Goal: Information Seeking & Learning: Check status

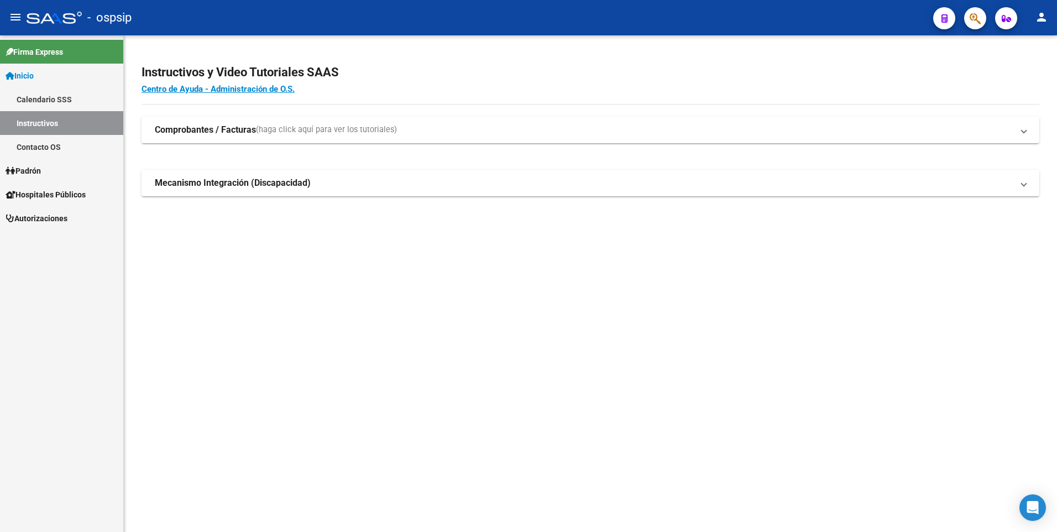
click at [971, 28] on span "button" at bounding box center [975, 18] width 11 height 23
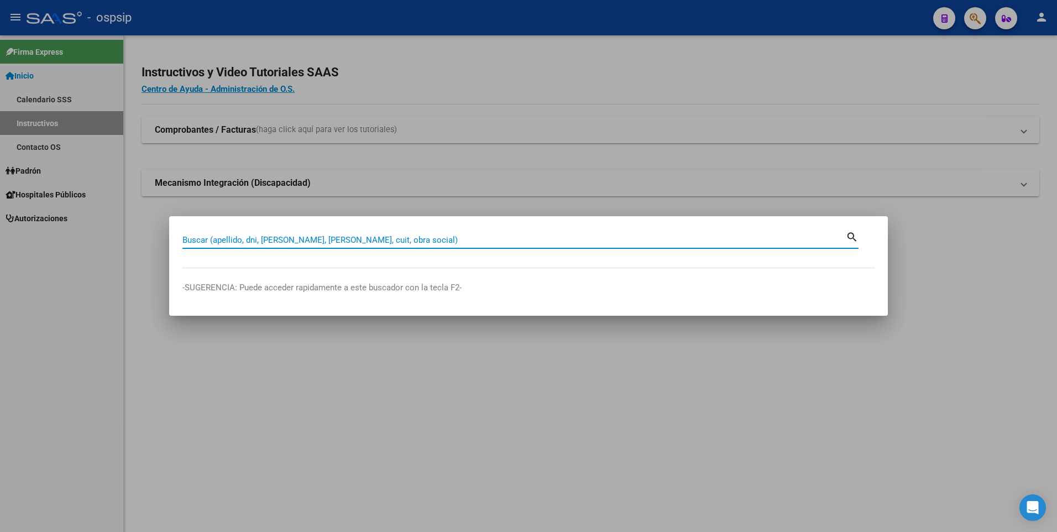
click at [386, 236] on input "Buscar (apellido, dni, [PERSON_NAME], [PERSON_NAME], cuit, obra social)" at bounding box center [513, 240] width 663 height 10
paste input "23257726"
type input "23257726"
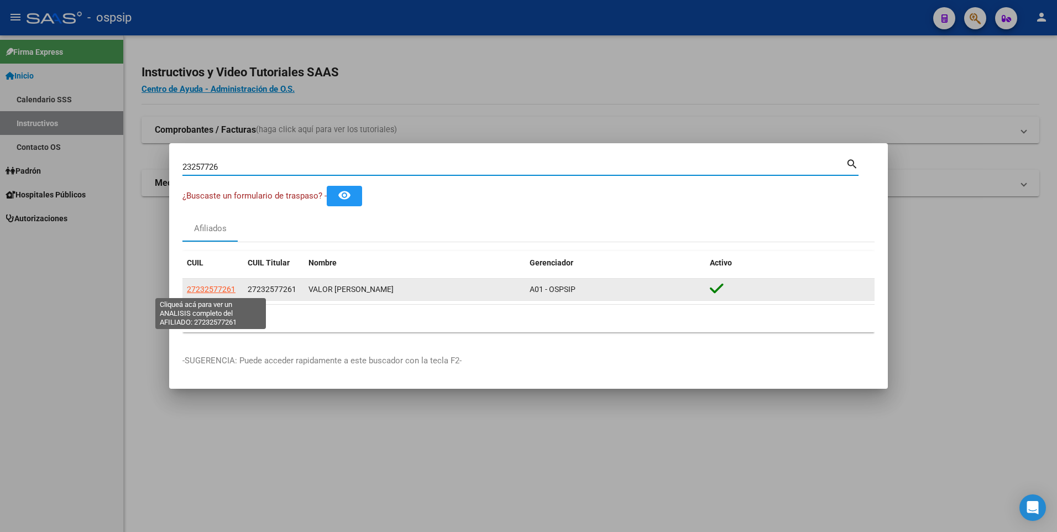
click at [220, 286] on span "27232577261" at bounding box center [211, 289] width 49 height 9
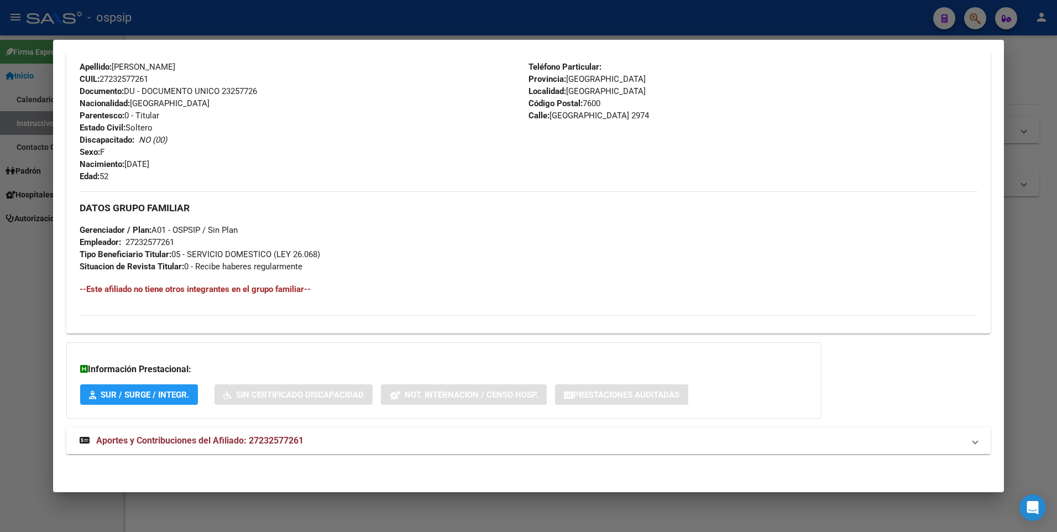
click at [186, 428] on mat-expansion-panel-header "Aportes y Contribuciones del Afiliado: 27232577261" at bounding box center [528, 440] width 925 height 27
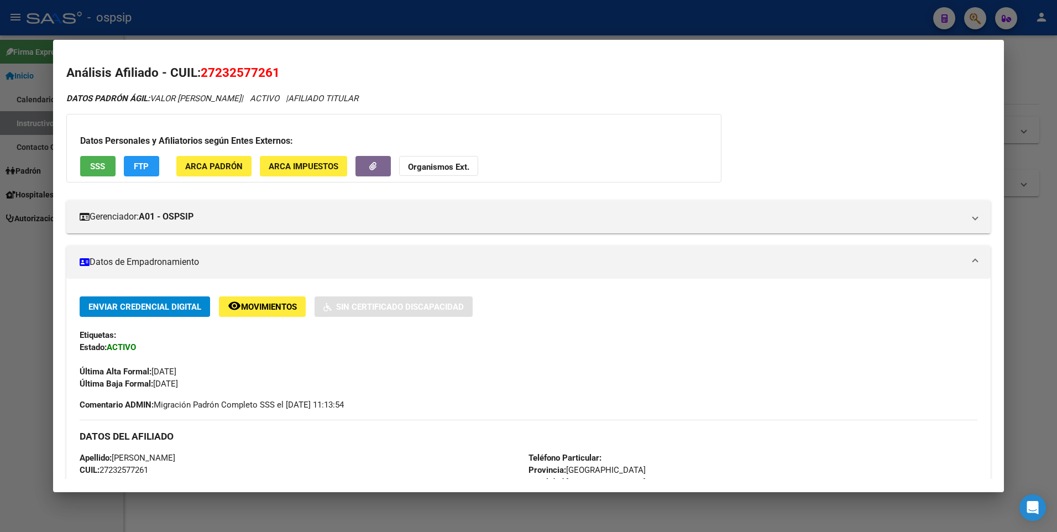
click at [106, 164] on button "SSS" at bounding box center [97, 166] width 35 height 20
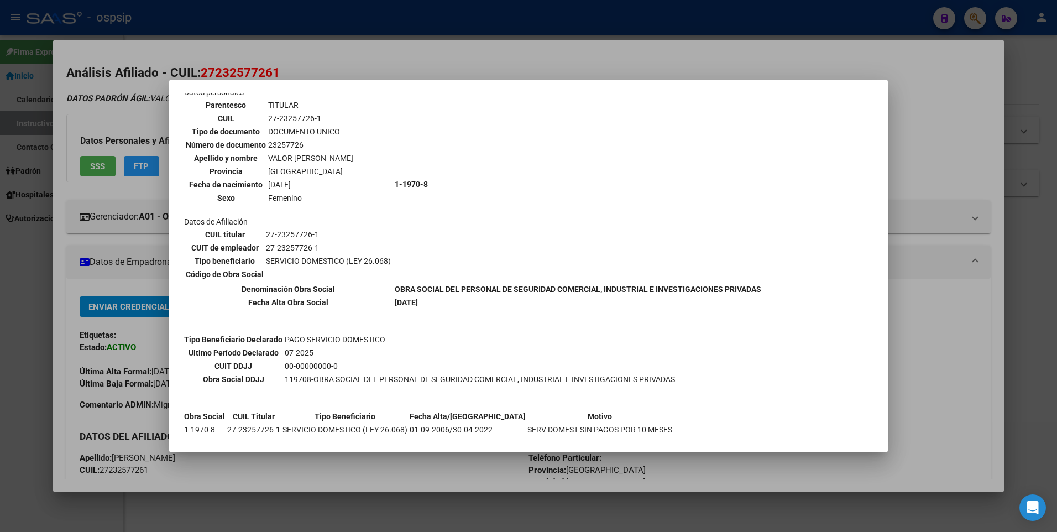
scroll to position [110, 0]
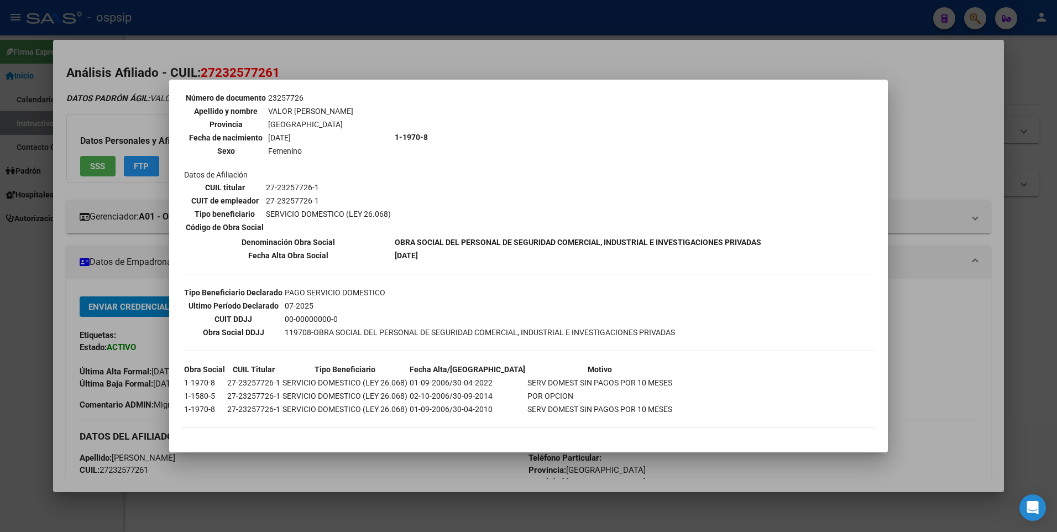
click at [91, 324] on div at bounding box center [528, 266] width 1057 height 532
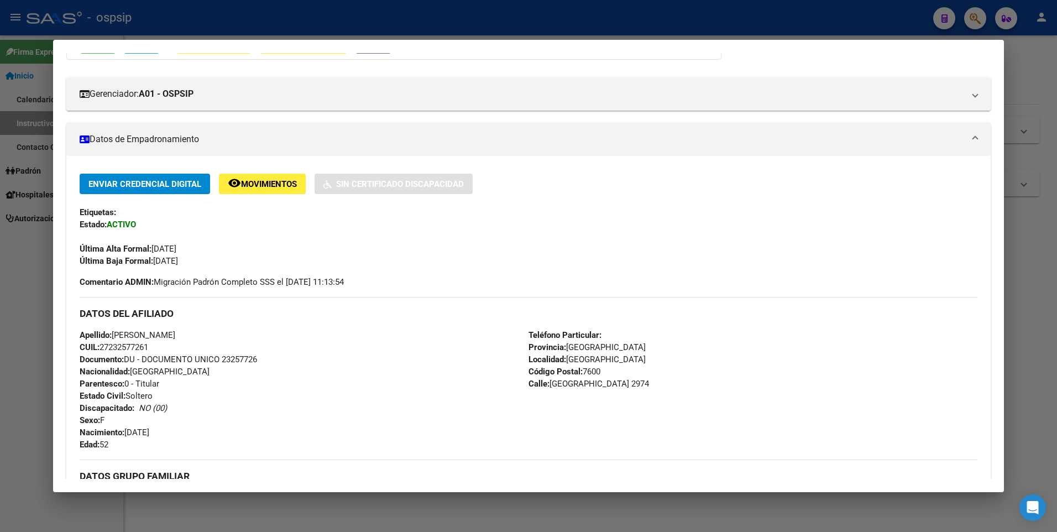
scroll to position [276, 0]
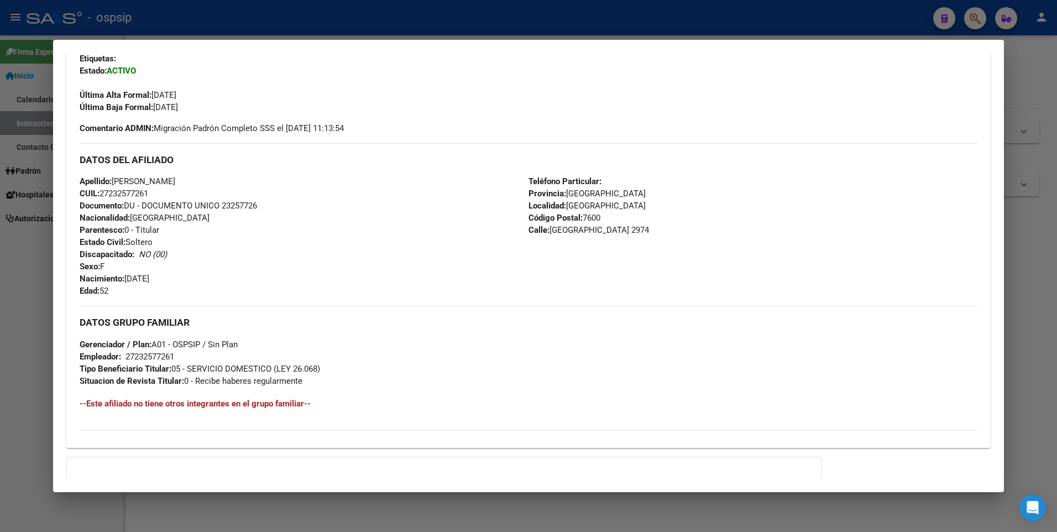
click at [546, 26] on div at bounding box center [528, 266] width 1057 height 532
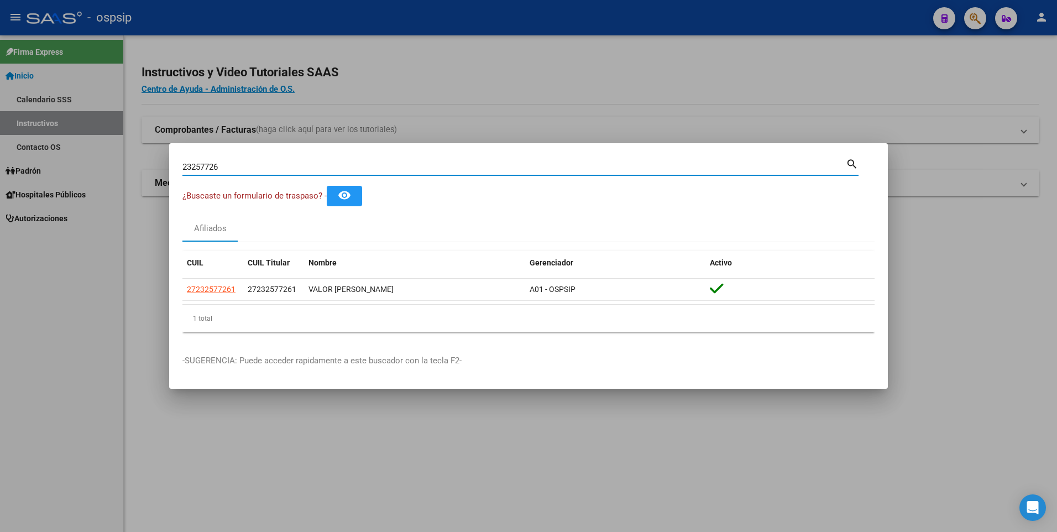
click at [664, 169] on input "23257726" at bounding box center [513, 167] width 663 height 10
type input "70029378"
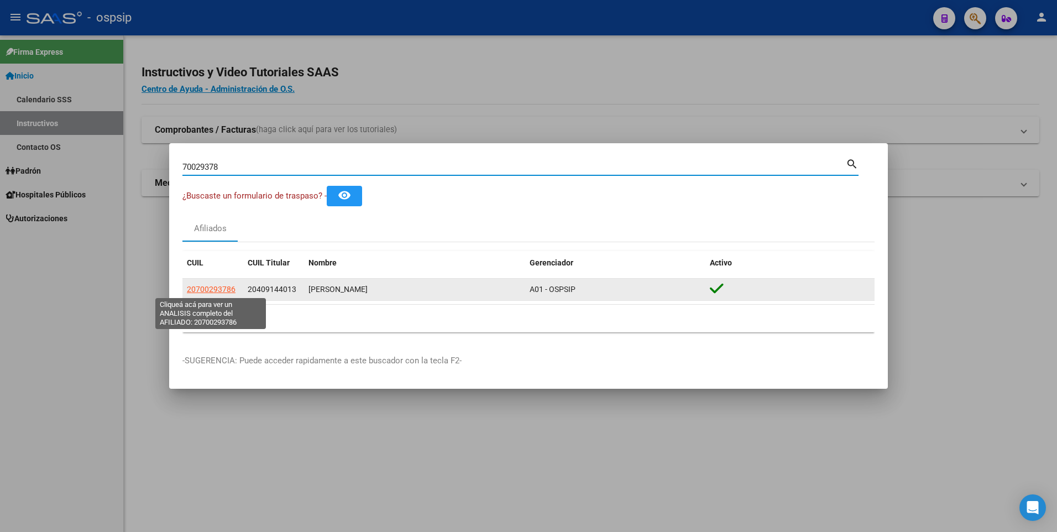
click at [218, 285] on span "20700293786" at bounding box center [211, 289] width 49 height 9
type textarea "20700293786"
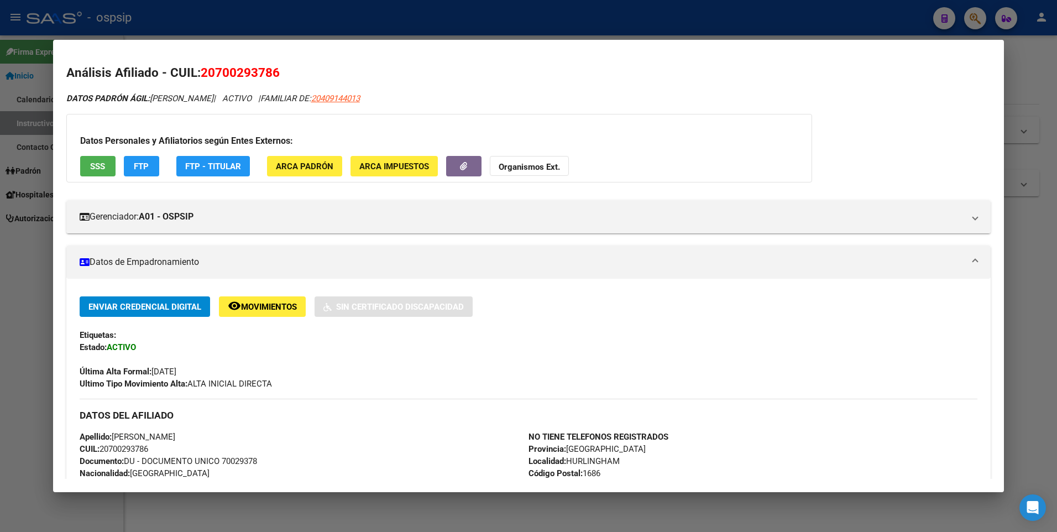
click at [47, 91] on div at bounding box center [528, 266] width 1057 height 532
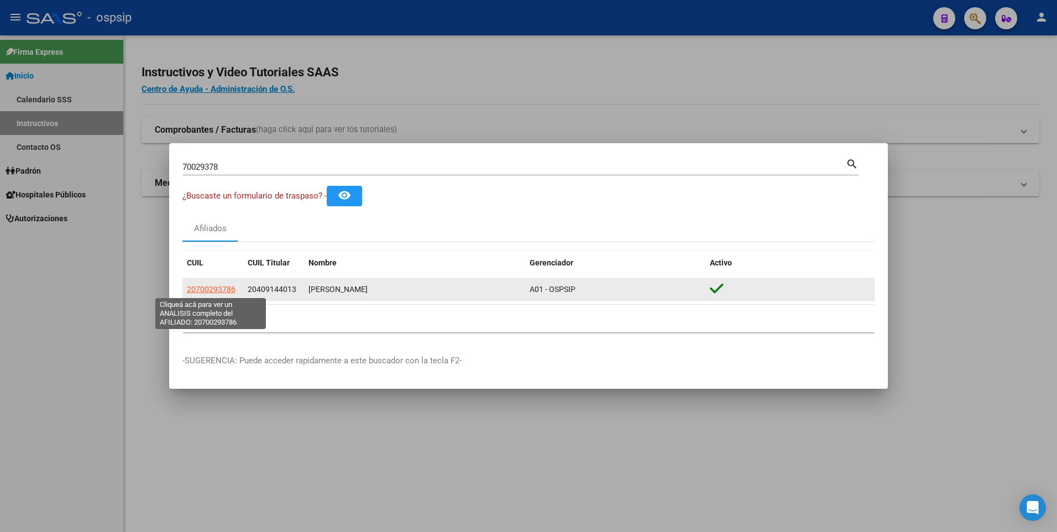
click at [213, 288] on span "20700293786" at bounding box center [211, 289] width 49 height 9
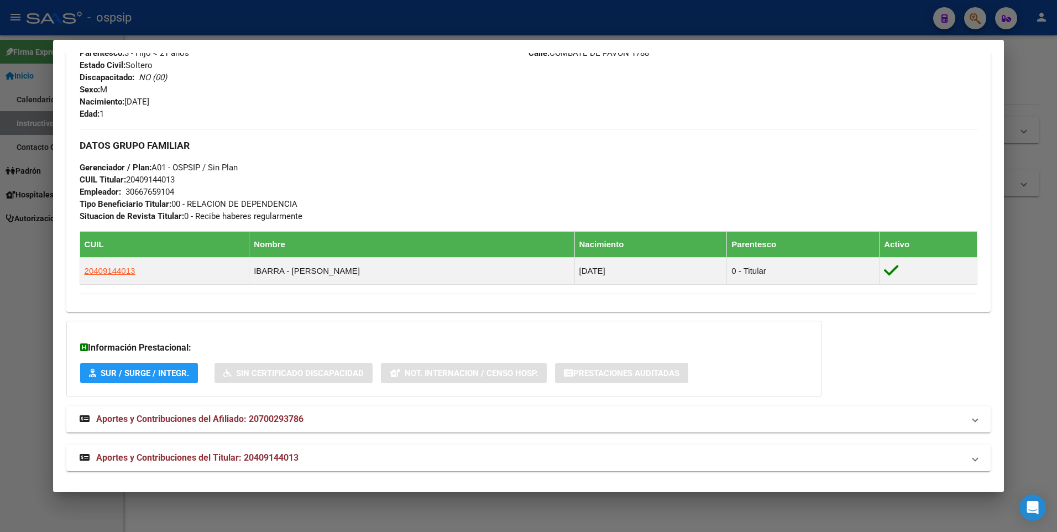
scroll to position [437, 0]
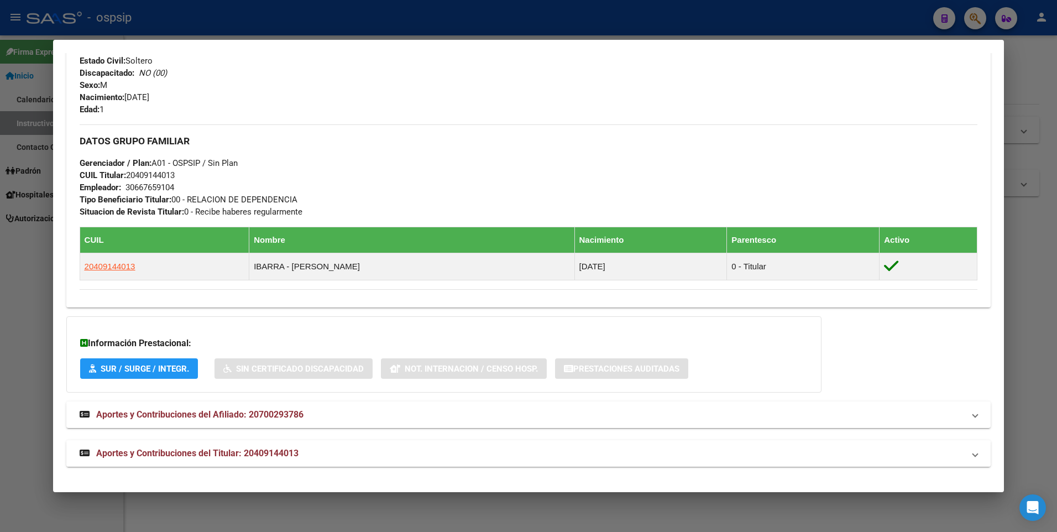
click at [207, 450] on span "Aportes y Contribuciones del Titular: 20409144013" at bounding box center [197, 453] width 202 height 11
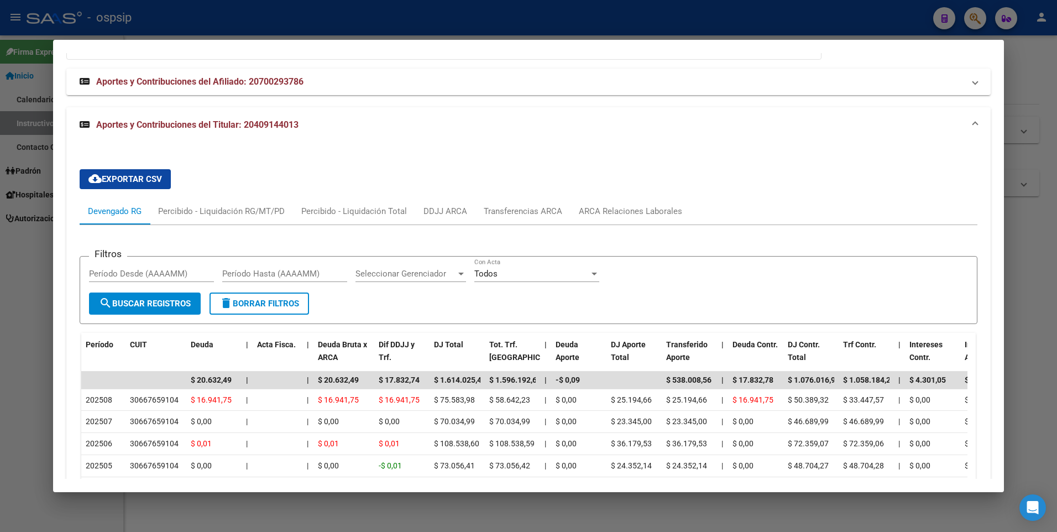
scroll to position [548, 0]
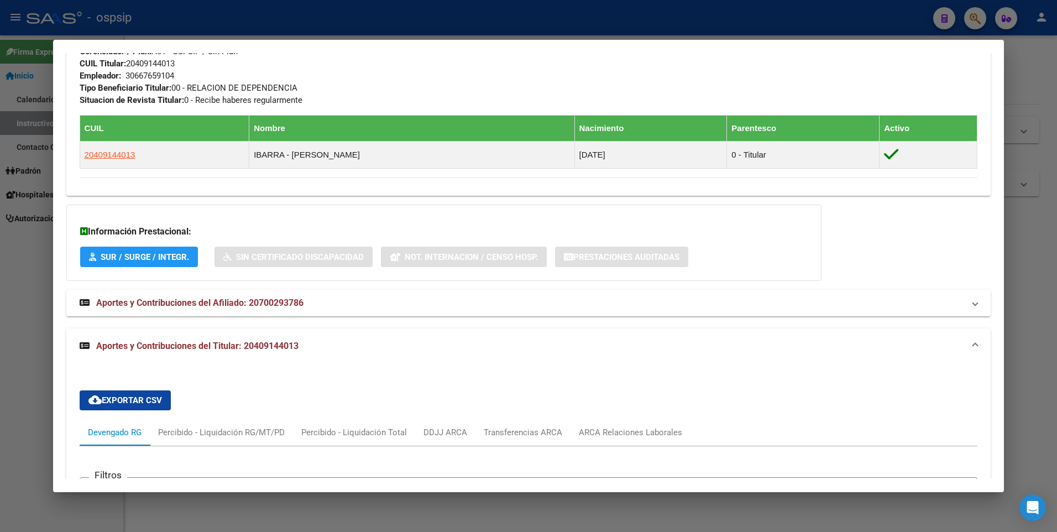
click at [194, 296] on strong "Aportes y Contribuciones del Afiliado: 20700293786" at bounding box center [192, 302] width 224 height 13
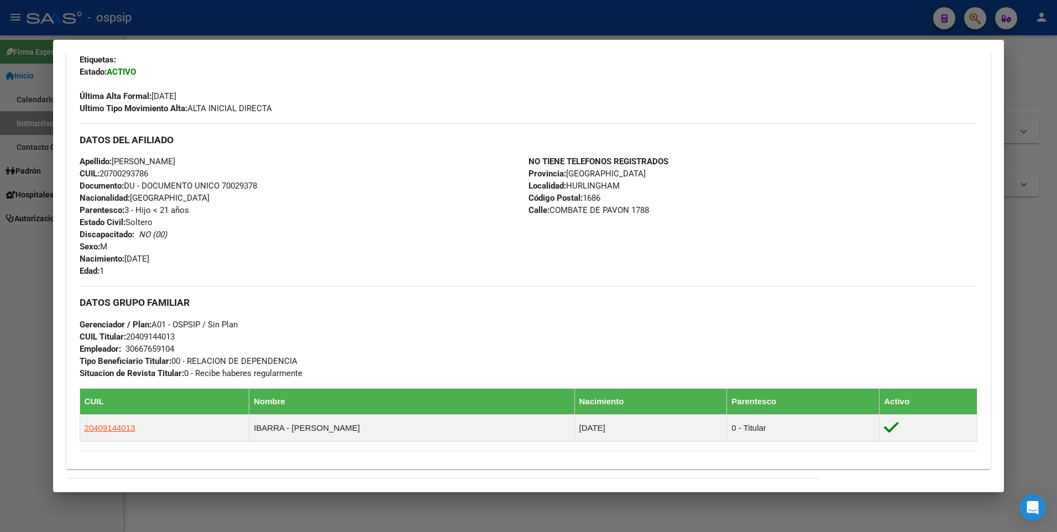
scroll to position [217, 0]
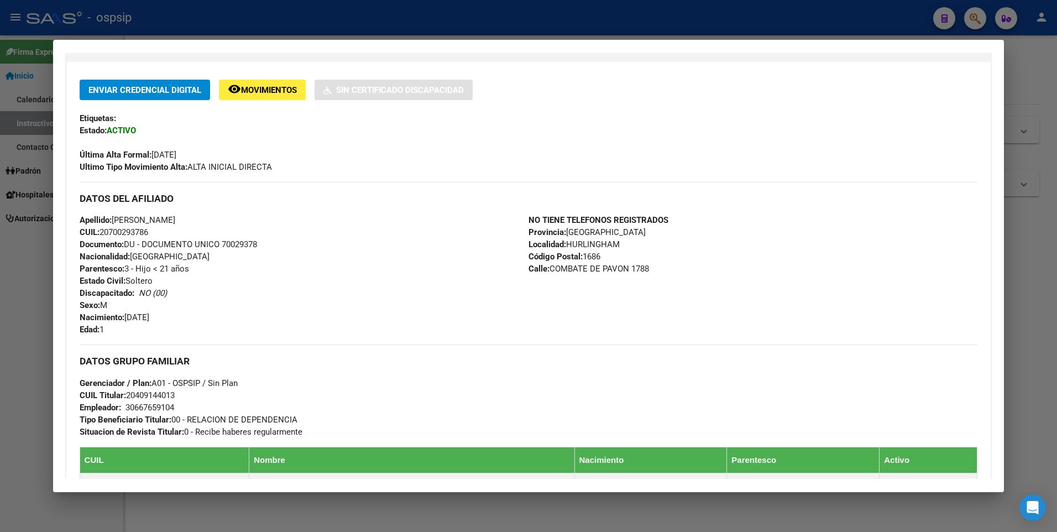
click at [39, 247] on div at bounding box center [528, 266] width 1057 height 532
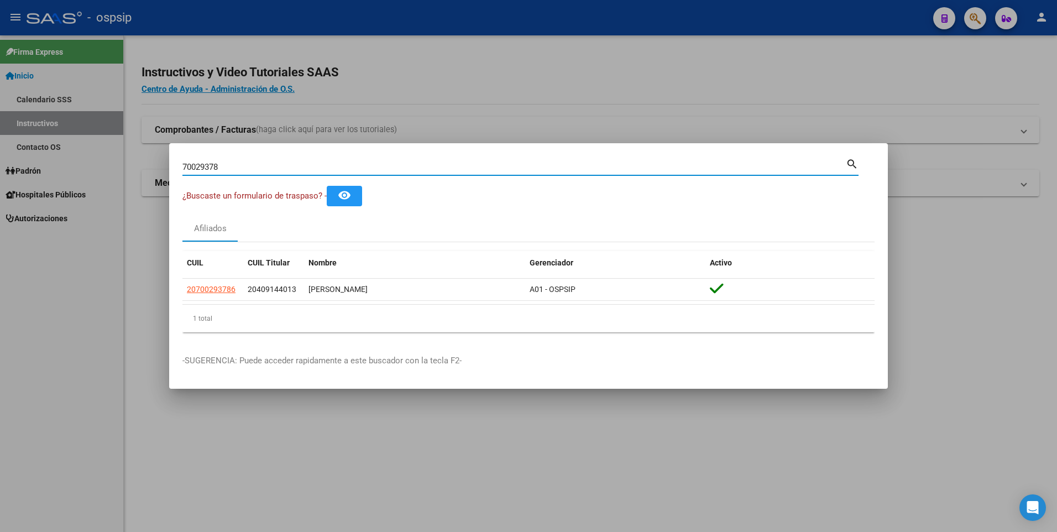
drag, startPoint x: 293, startPoint y: 167, endPoint x: 122, endPoint y: 154, distance: 171.8
click at [127, 159] on div "70029378 Buscar (apellido, dni, cuil, nro traspaso, cuit, obra social) search ¿…" at bounding box center [528, 266] width 1057 height 532
click at [229, 164] on input "70029378" at bounding box center [513, 167] width 663 height 10
drag, startPoint x: 231, startPoint y: 164, endPoint x: 137, endPoint y: 166, distance: 94.0
click at [137, 166] on div "70029378 Buscar (apellido, dni, cuil, nro traspaso, cuit, obra social) search ¿…" at bounding box center [528, 266] width 1057 height 532
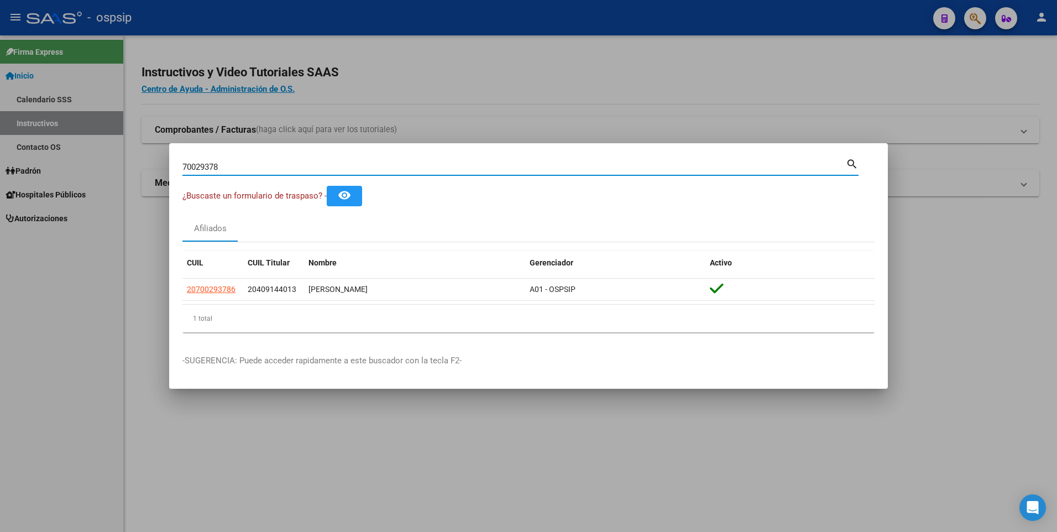
click at [264, 162] on input "70029378" at bounding box center [513, 167] width 663 height 10
click at [261, 170] on input "70029378" at bounding box center [513, 167] width 663 height 10
click at [245, 156] on div "70029378 Buscar (apellido, dni, [PERSON_NAME], [PERSON_NAME], cuit, obra social…" at bounding box center [520, 165] width 676 height 19
drag, startPoint x: 248, startPoint y: 168, endPoint x: 166, endPoint y: 165, distance: 81.9
click at [167, 165] on div "70029378 Buscar (apellido, dni, cuil, nro traspaso, cuit, obra social) search ¿…" at bounding box center [528, 266] width 1057 height 532
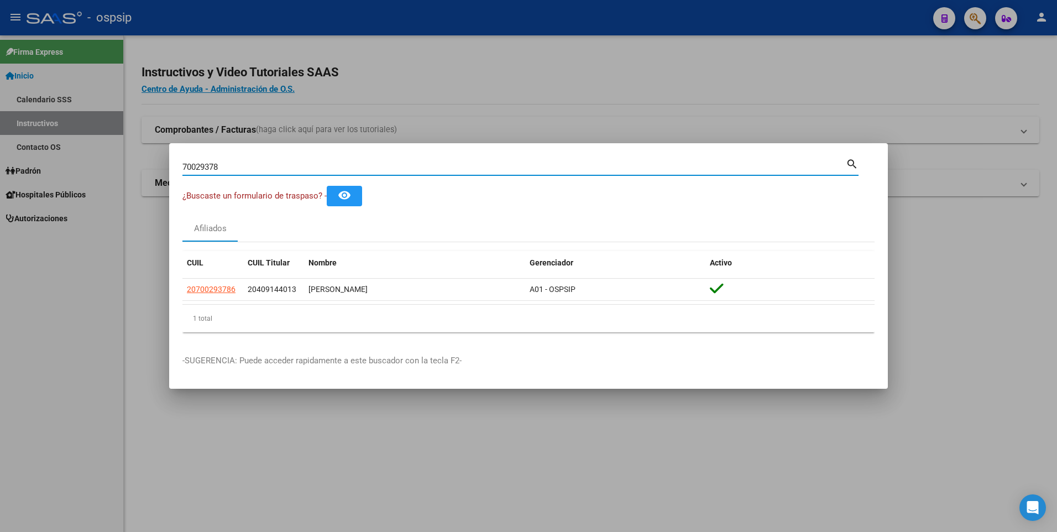
click at [375, 164] on input "70029378" at bounding box center [513, 167] width 663 height 10
type input "7"
paste input "24636866"
type input "24636866"
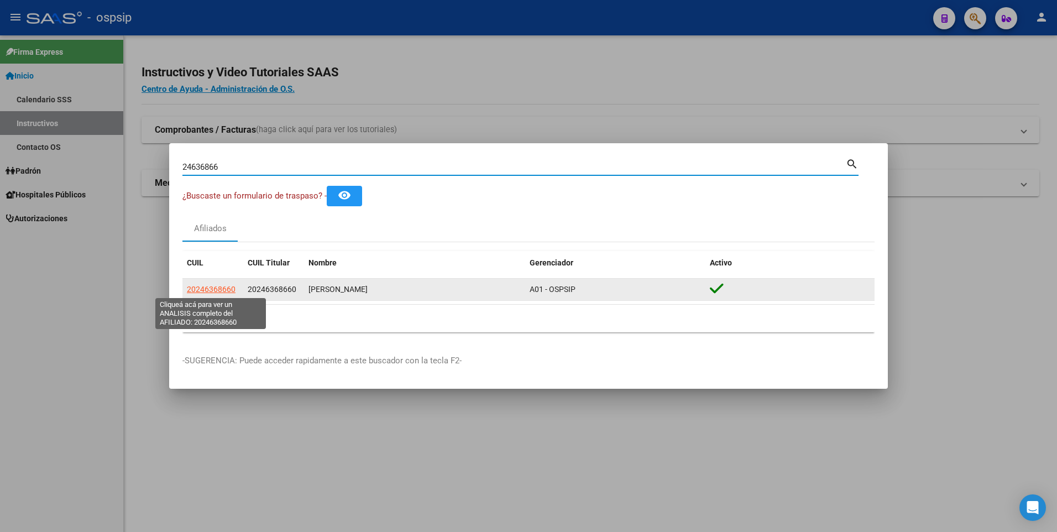
click at [230, 287] on span "20246368660" at bounding box center [211, 289] width 49 height 9
type textarea "20246368660"
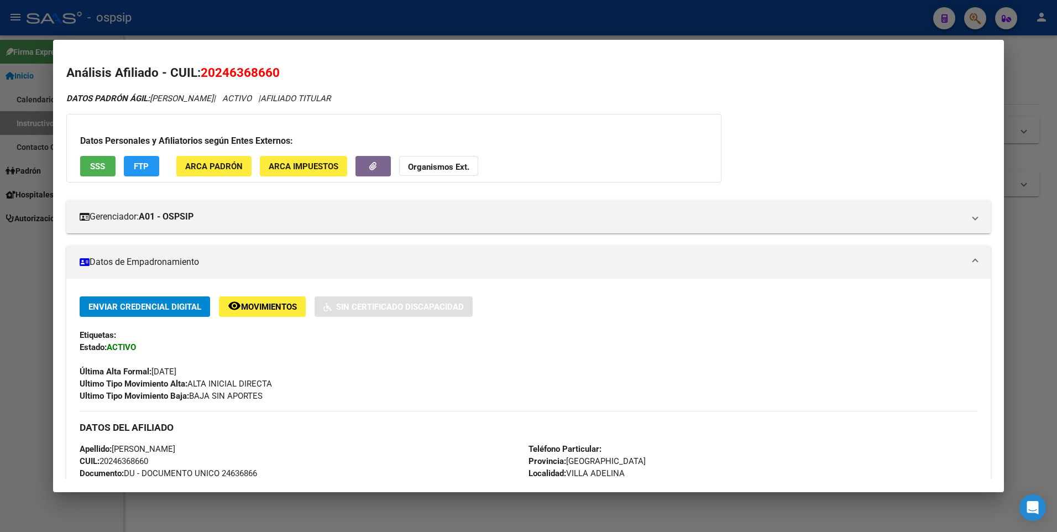
click at [109, 159] on button "SSS" at bounding box center [97, 166] width 35 height 20
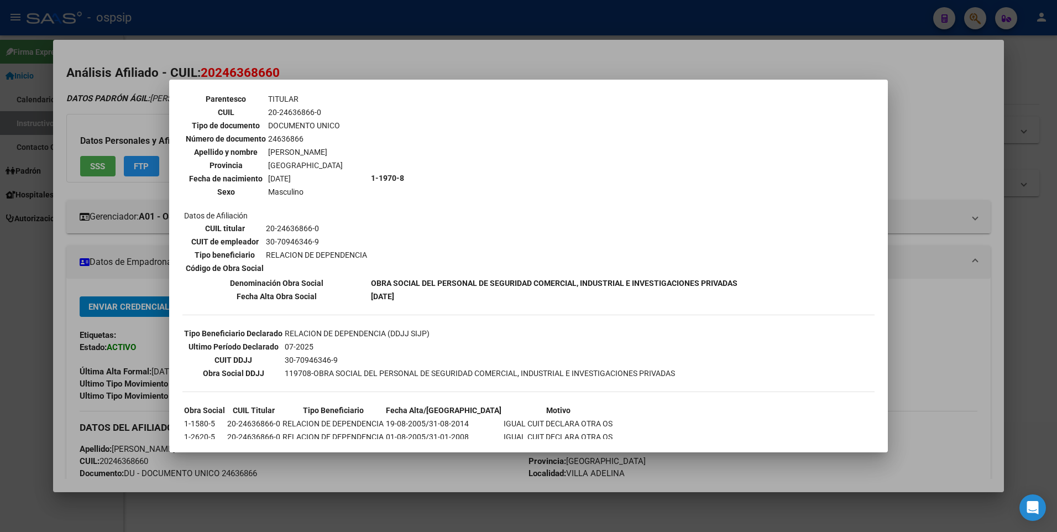
scroll to position [97, 0]
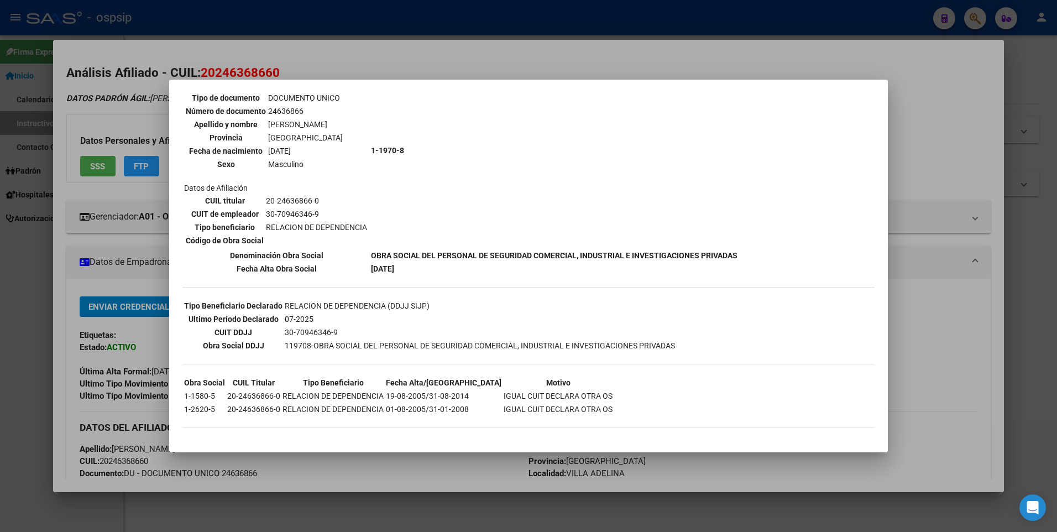
click at [114, 331] on div at bounding box center [528, 266] width 1057 height 532
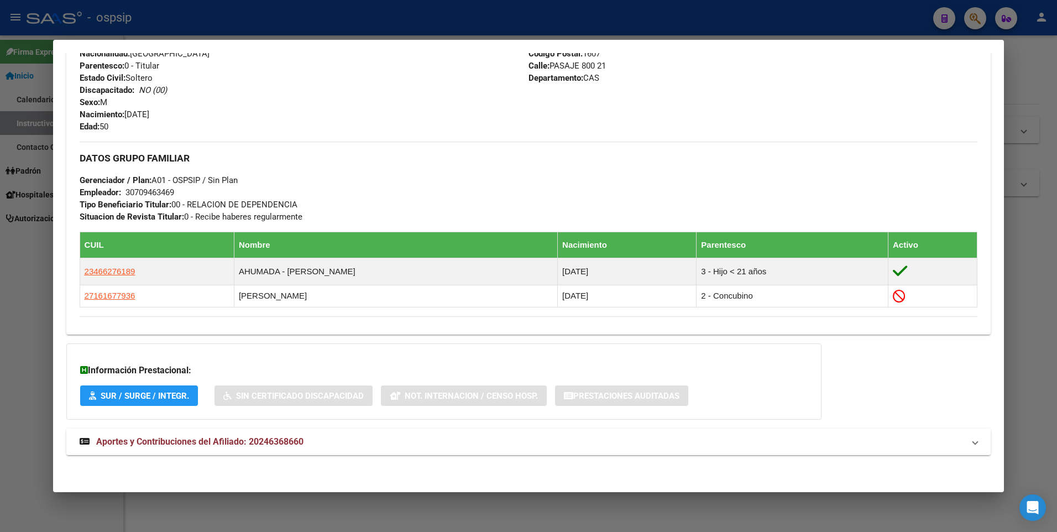
scroll to position [433, 0]
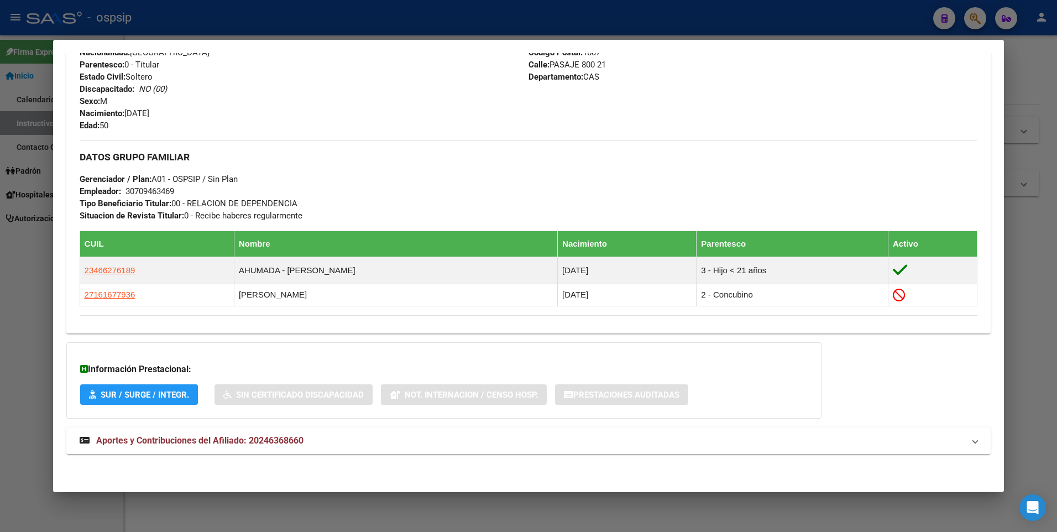
click at [240, 442] on span "Aportes y Contribuciones del Afiliado: 20246368660" at bounding box center [199, 440] width 207 height 11
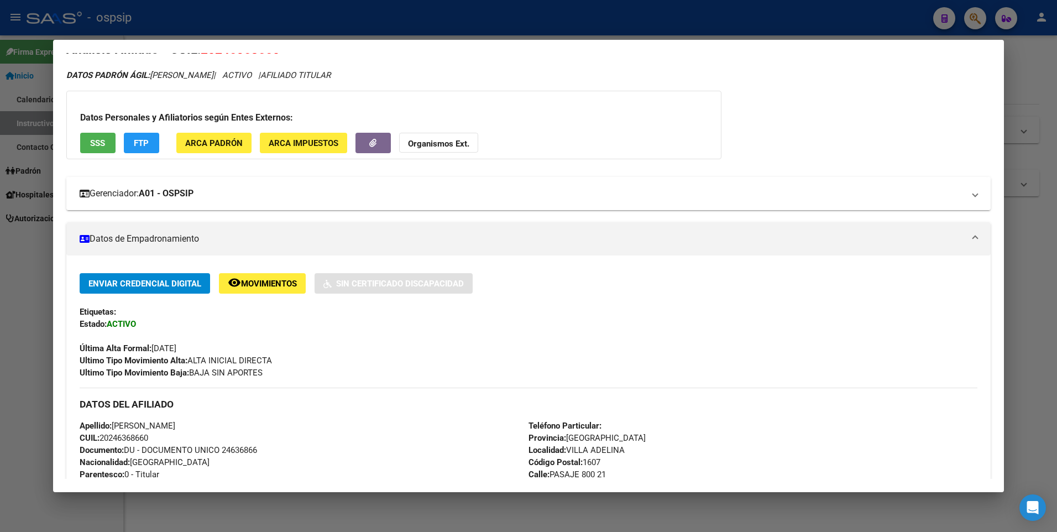
scroll to position [0, 0]
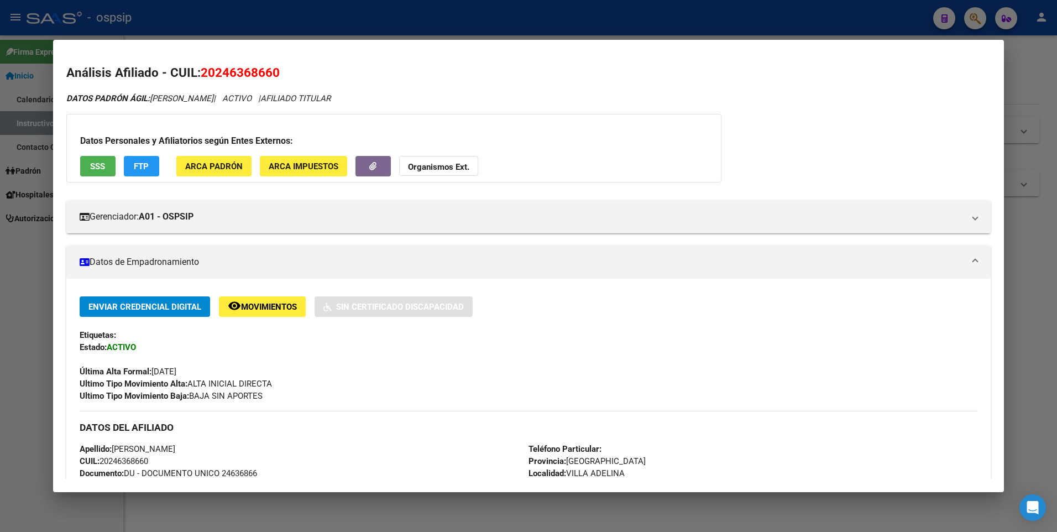
click at [35, 250] on div at bounding box center [528, 266] width 1057 height 532
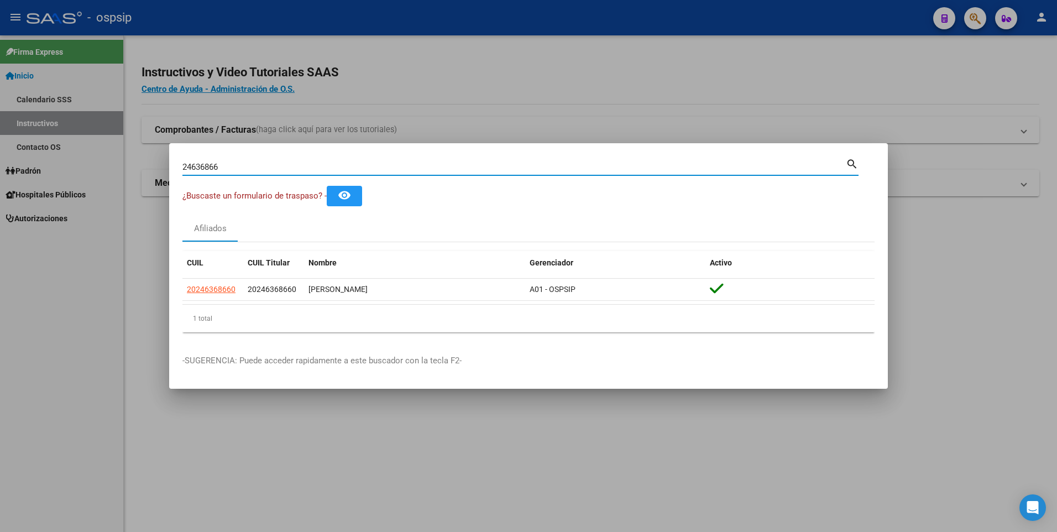
click at [381, 167] on input "24636866" at bounding box center [513, 167] width 663 height 10
paste input "24658720"
type input "24658720"
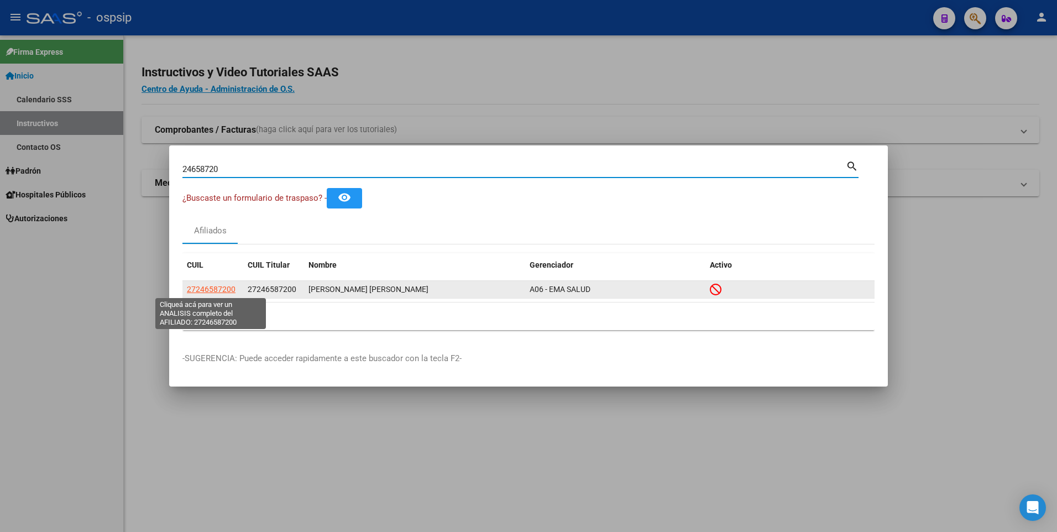
click at [222, 285] on span "27246587200" at bounding box center [211, 289] width 49 height 9
type textarea "27246587200"
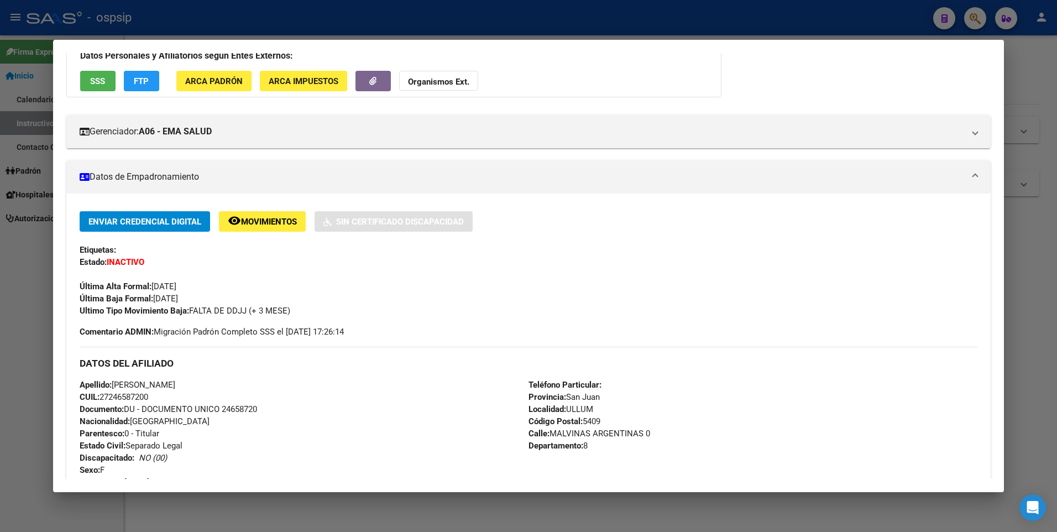
scroll to position [166, 0]
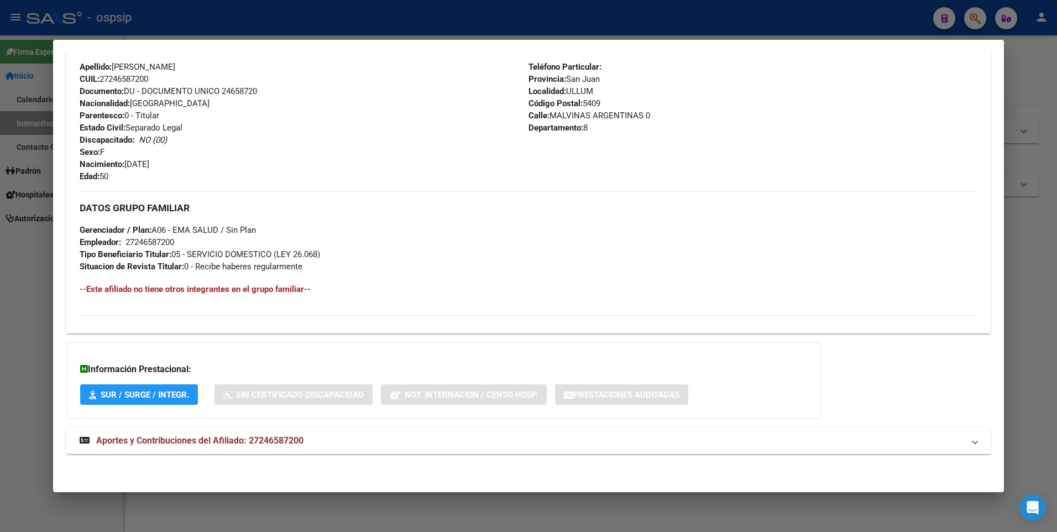
click at [216, 436] on span "Aportes y Contribuciones del Afiliado: 27246587200" at bounding box center [199, 440] width 207 height 11
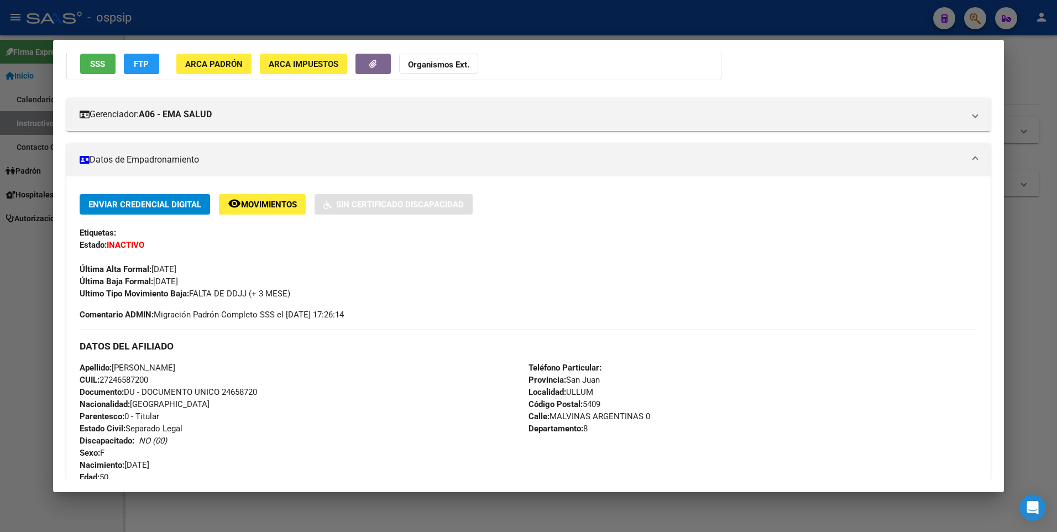
scroll to position [0, 0]
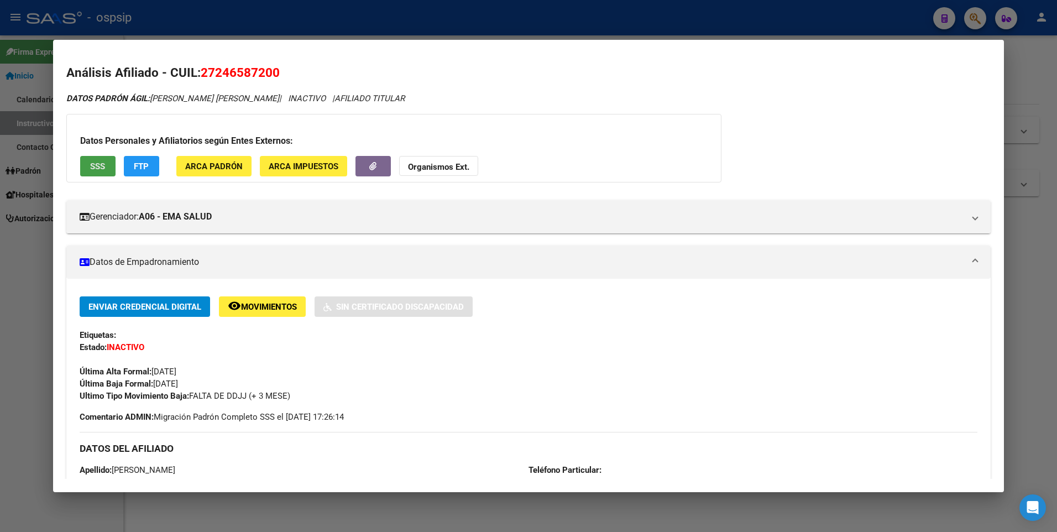
click at [104, 167] on span "SSS" at bounding box center [97, 166] width 15 height 10
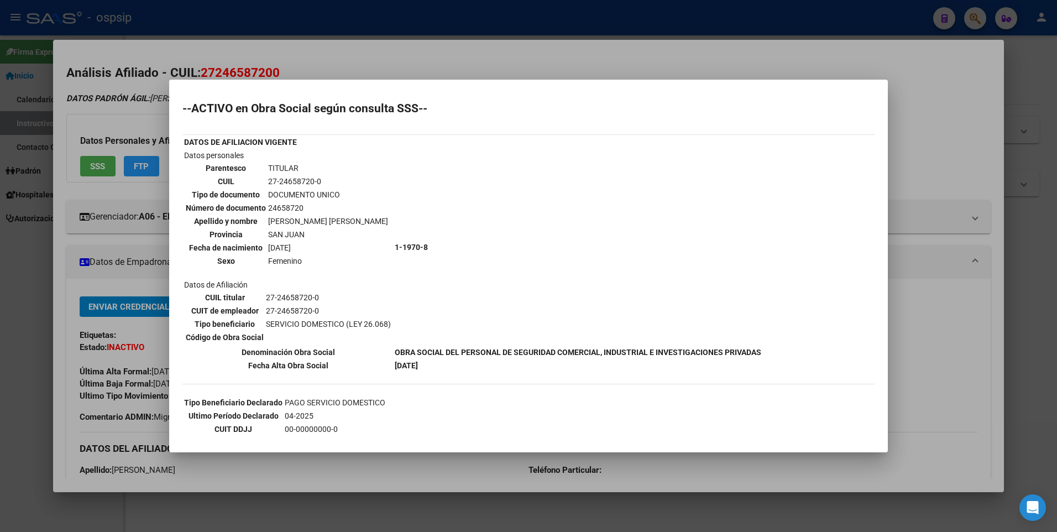
click at [149, 363] on div at bounding box center [528, 266] width 1057 height 532
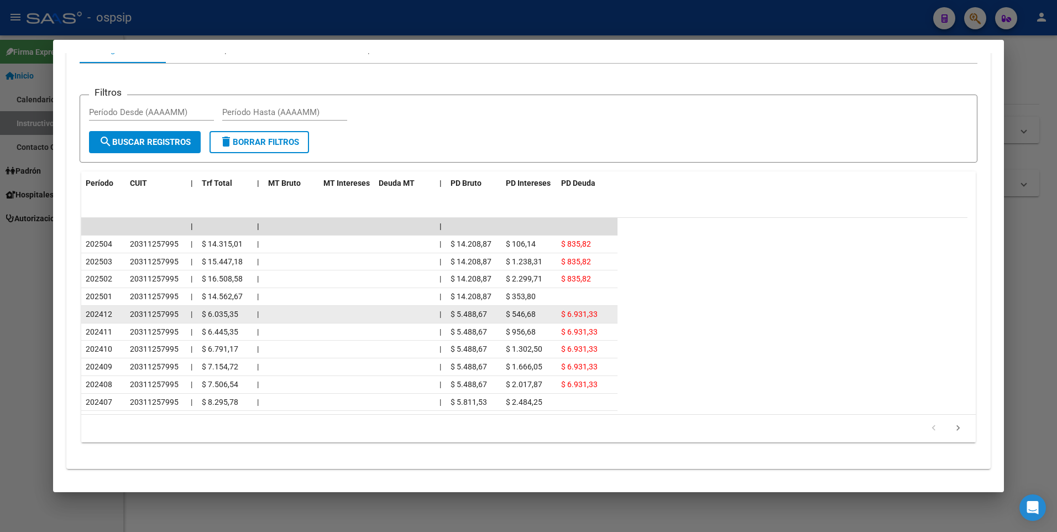
scroll to position [899, 0]
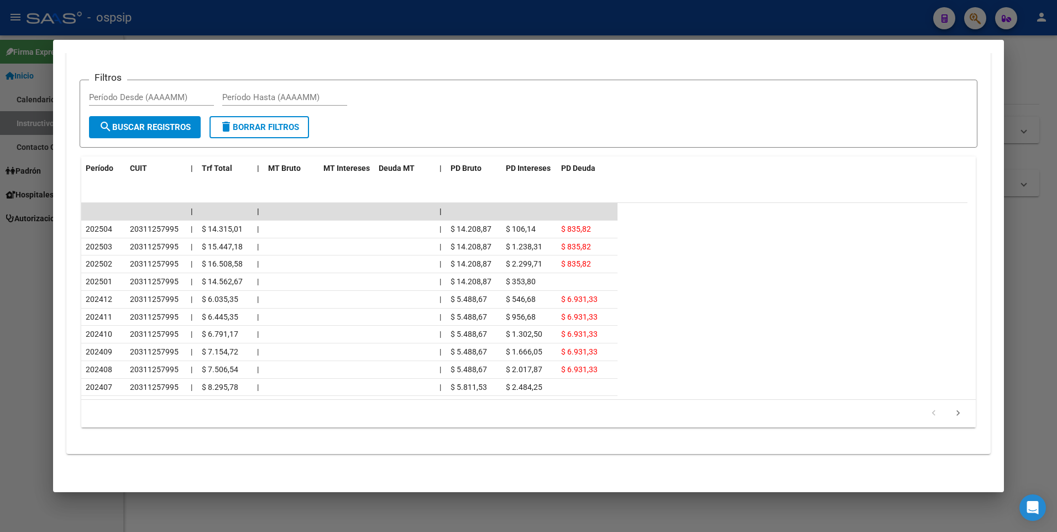
drag, startPoint x: 19, startPoint y: 285, endPoint x: 27, endPoint y: 261, distance: 25.4
click at [19, 285] on div at bounding box center [528, 266] width 1057 height 532
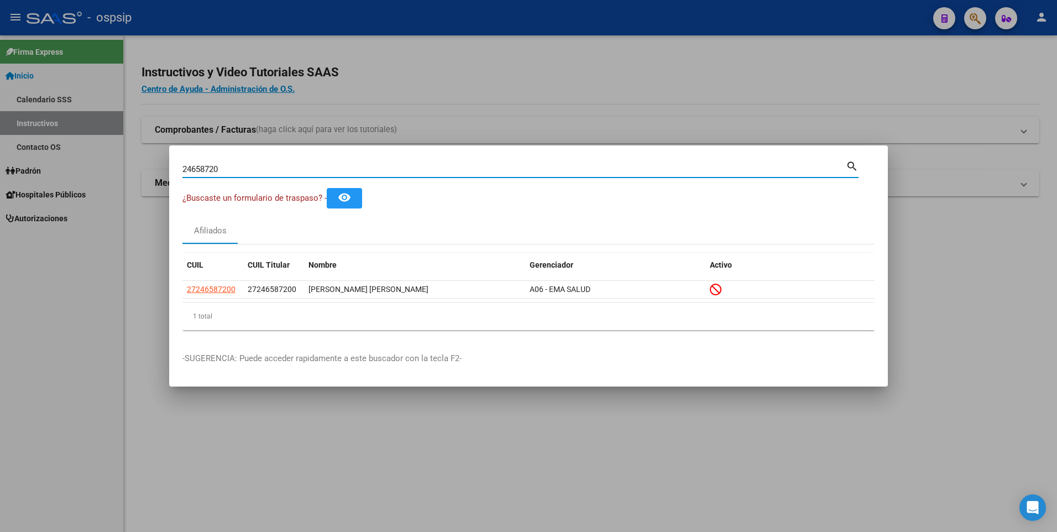
click at [300, 167] on input "24658720" at bounding box center [513, 169] width 663 height 10
paste input "35636935"
type input "35636935"
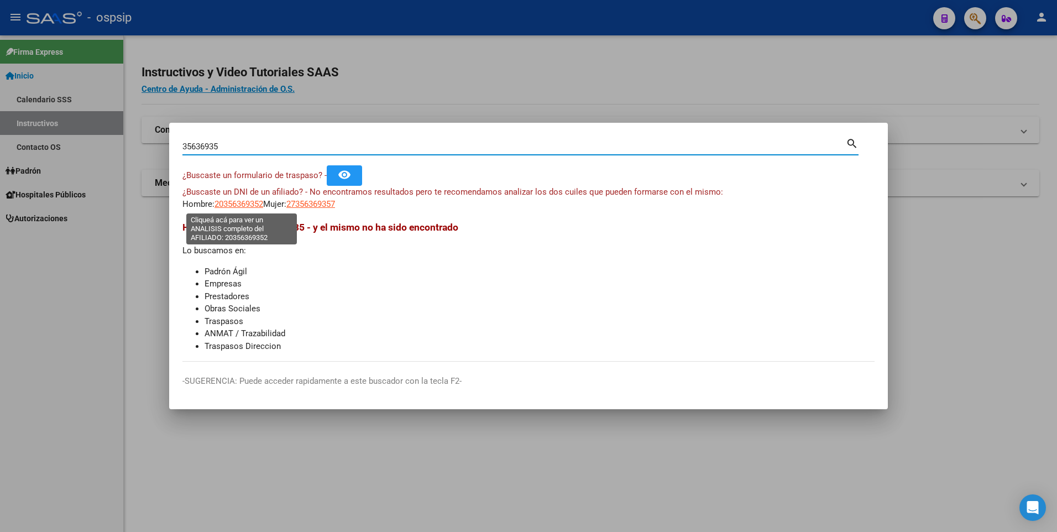
click at [252, 208] on span "20356369352" at bounding box center [238, 204] width 49 height 10
type textarea "20356369352"
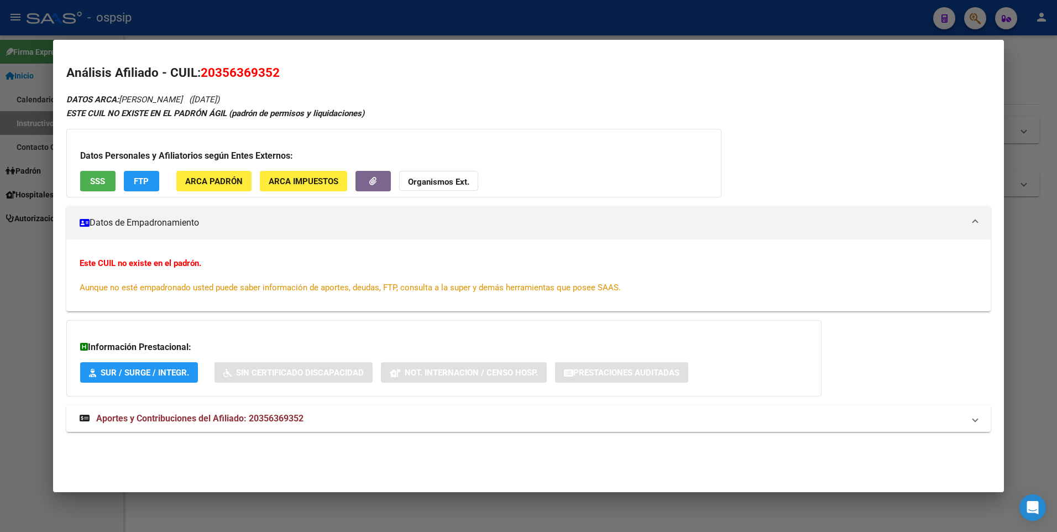
click at [102, 173] on button "SSS" at bounding box center [97, 181] width 35 height 20
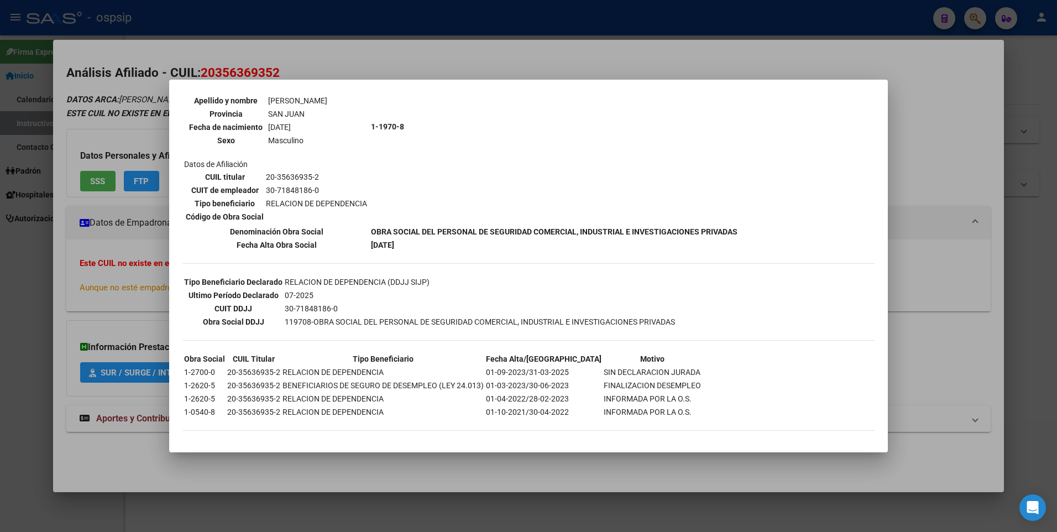
scroll to position [123, 0]
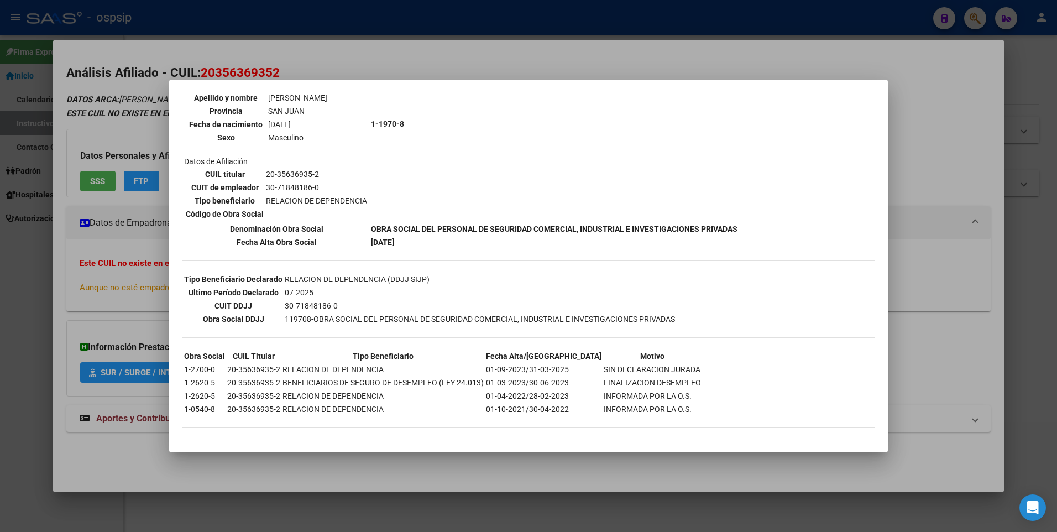
click at [71, 252] on div at bounding box center [528, 266] width 1057 height 532
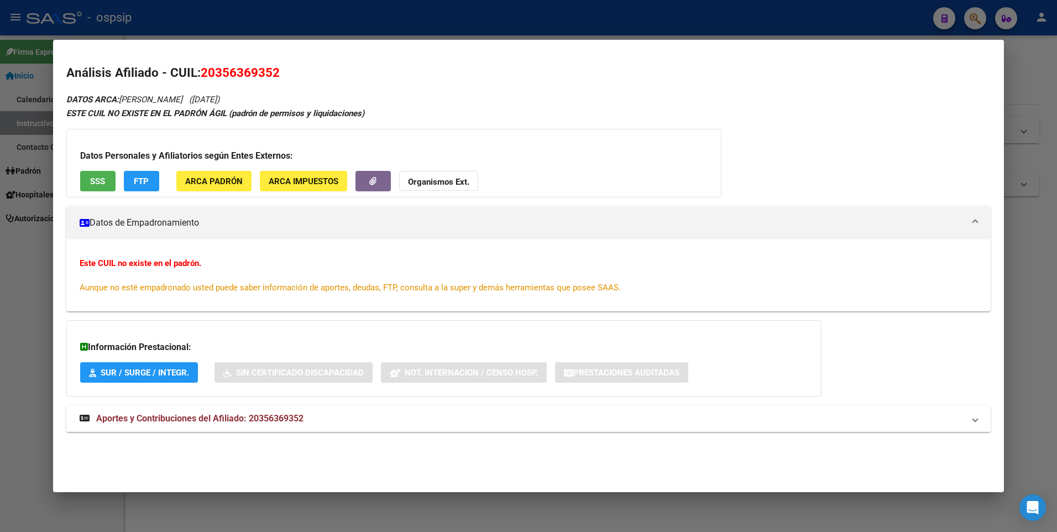
click at [258, 418] on span "Aportes y Contribuciones del Afiliado: 20356369352" at bounding box center [199, 418] width 207 height 11
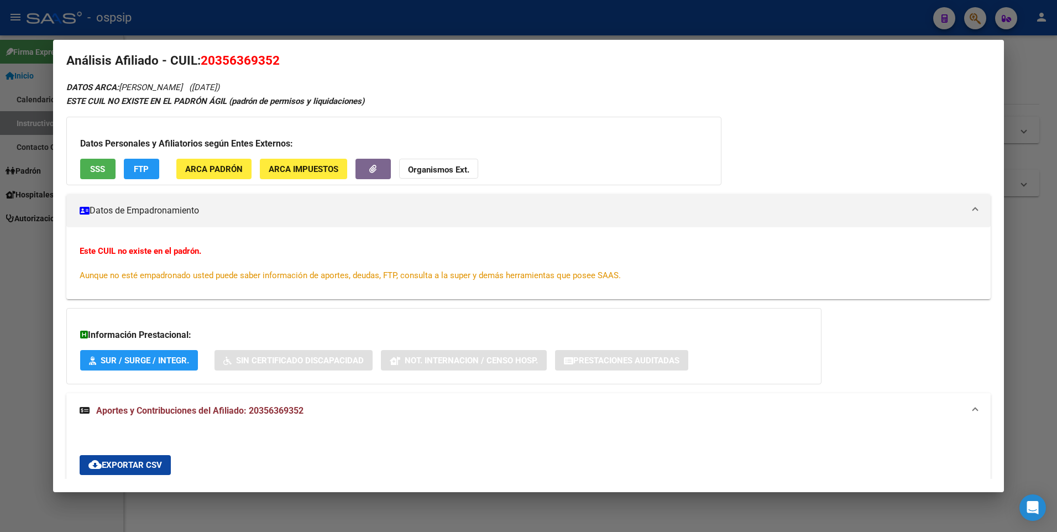
scroll to position [0, 0]
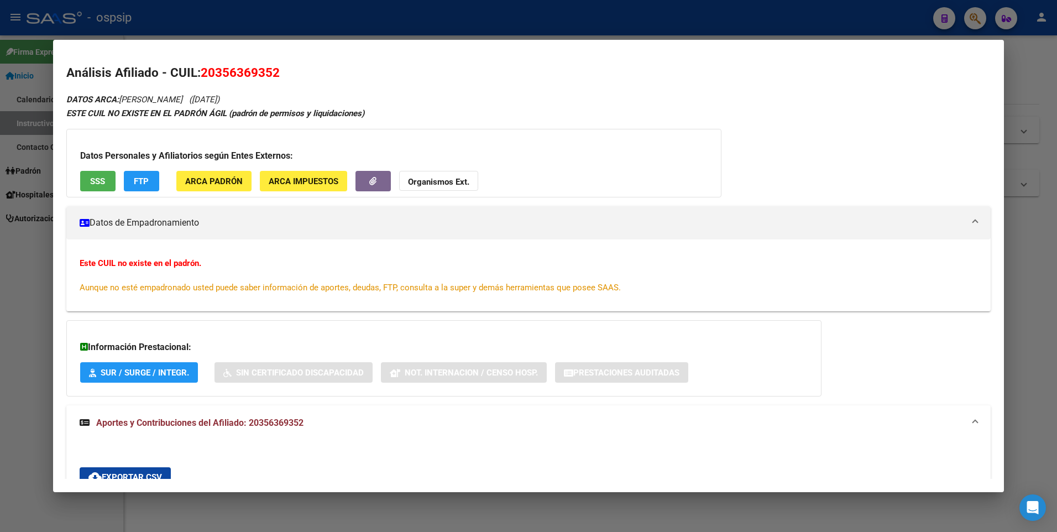
click at [25, 181] on div at bounding box center [528, 266] width 1057 height 532
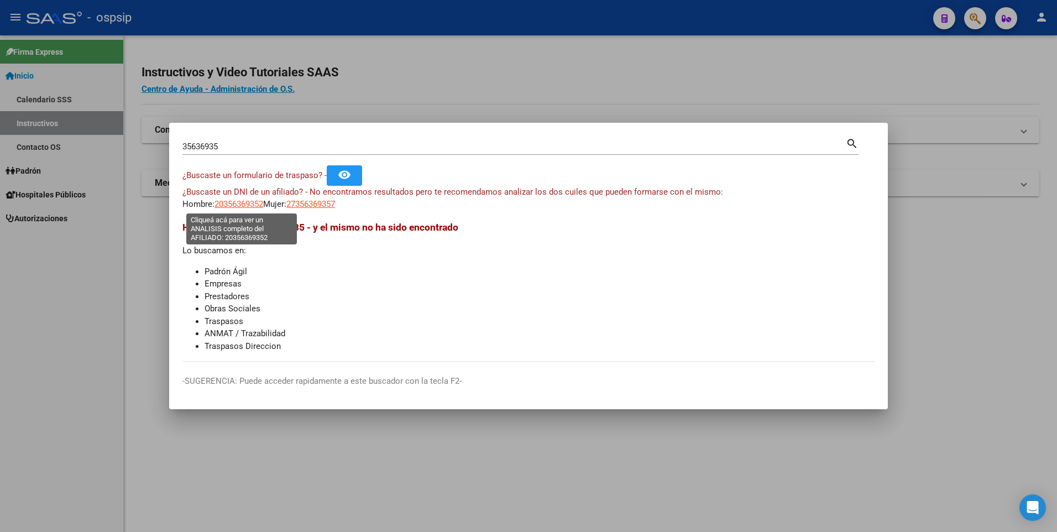
click at [243, 205] on span "20356369352" at bounding box center [238, 204] width 49 height 10
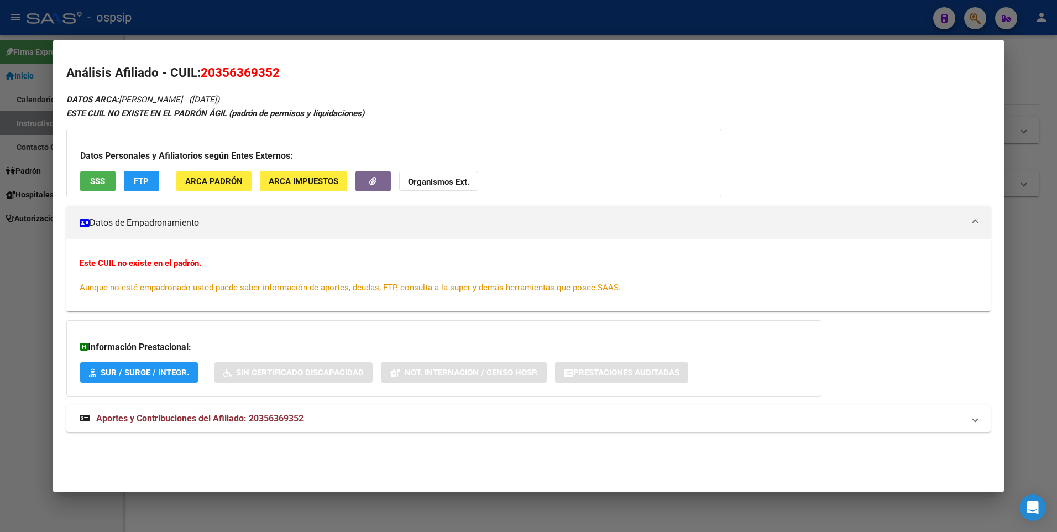
click at [98, 177] on span "SSS" at bounding box center [97, 181] width 15 height 10
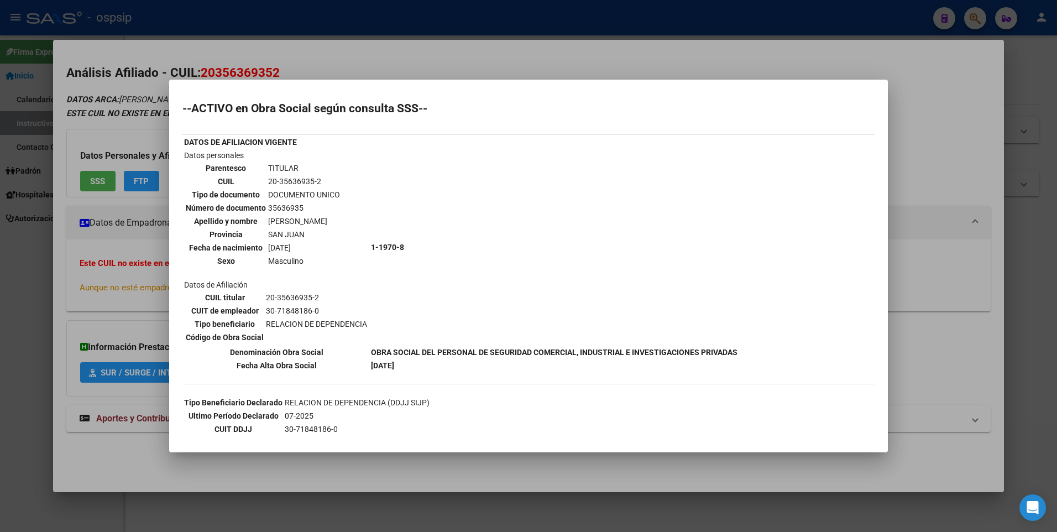
click at [127, 353] on div at bounding box center [528, 266] width 1057 height 532
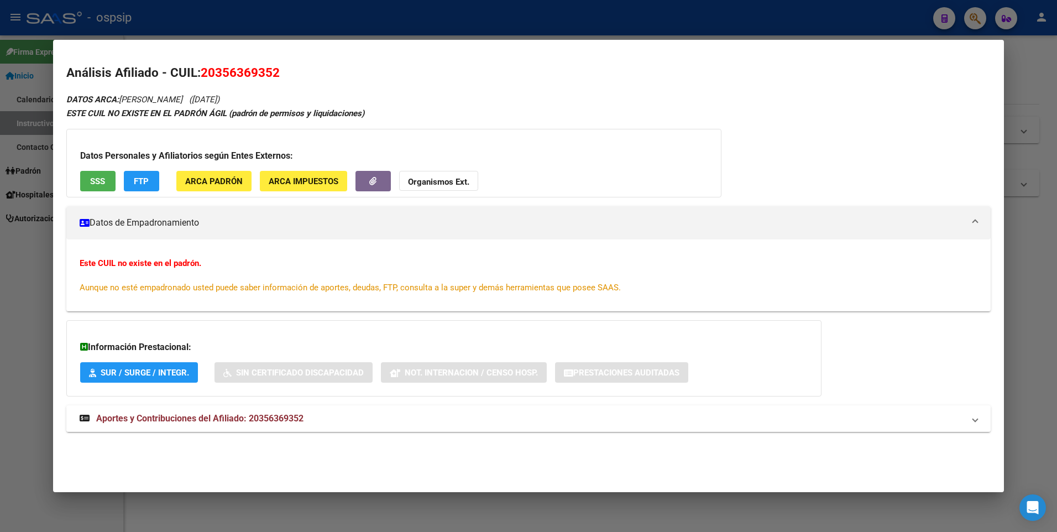
click at [184, 411] on mat-expansion-panel-header "Aportes y Contribuciones del Afiliado: 20356369352" at bounding box center [528, 418] width 925 height 27
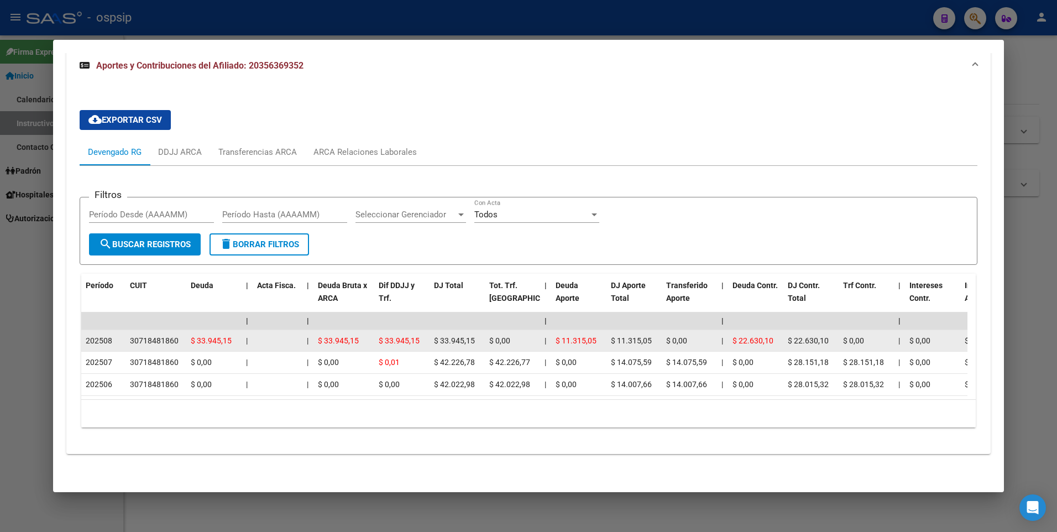
scroll to position [367, 0]
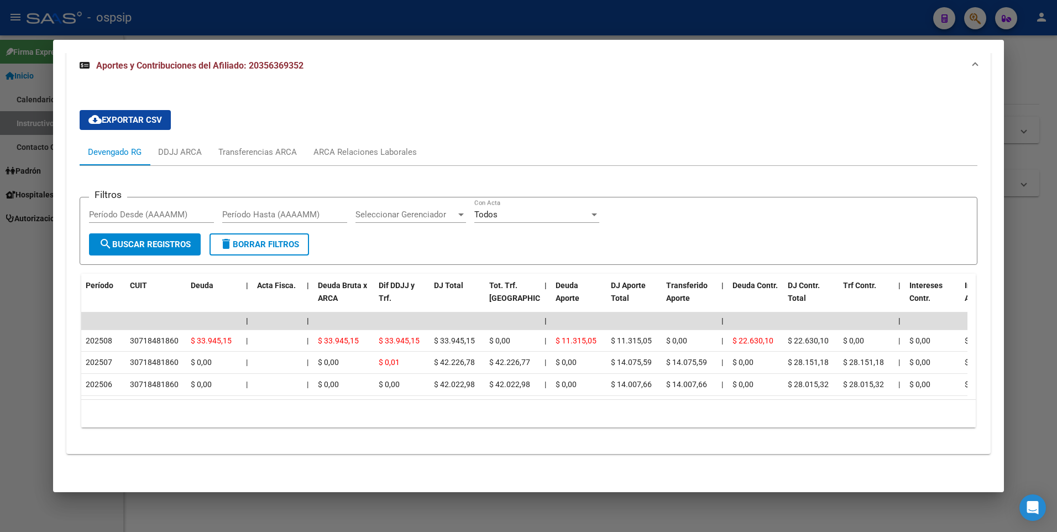
click at [316, 31] on div at bounding box center [528, 266] width 1057 height 532
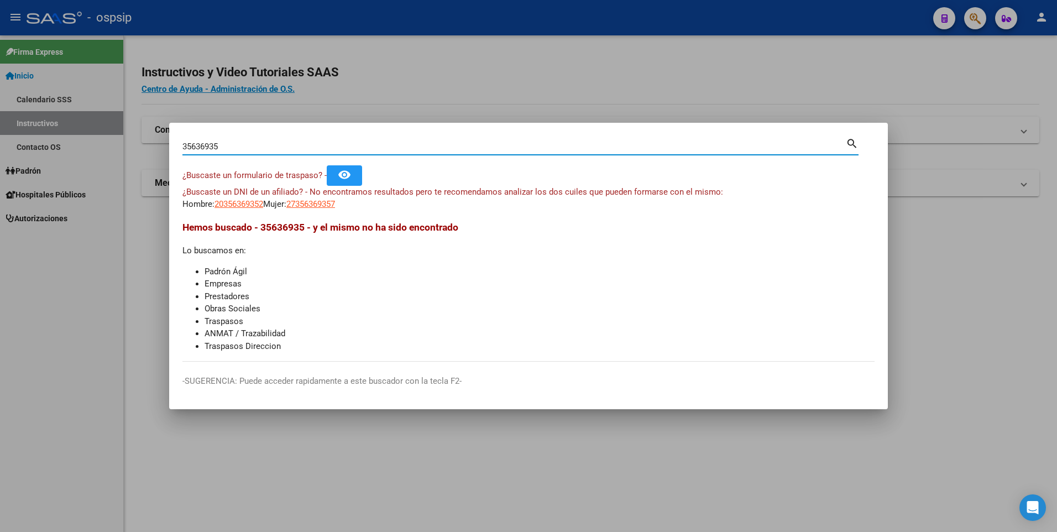
drag, startPoint x: 229, startPoint y: 143, endPoint x: 153, endPoint y: 148, distance: 76.4
click at [153, 148] on div "35636935 Buscar (apellido, dni, cuil, nro traspaso, cuit, obra social) search ¿…" at bounding box center [528, 266] width 1057 height 532
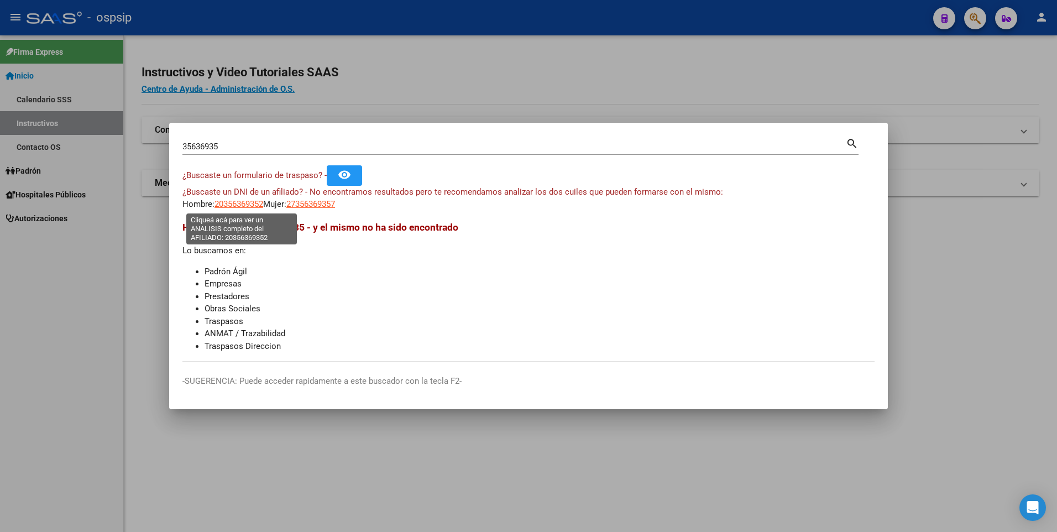
click at [244, 205] on span "20356369352" at bounding box center [238, 204] width 49 height 10
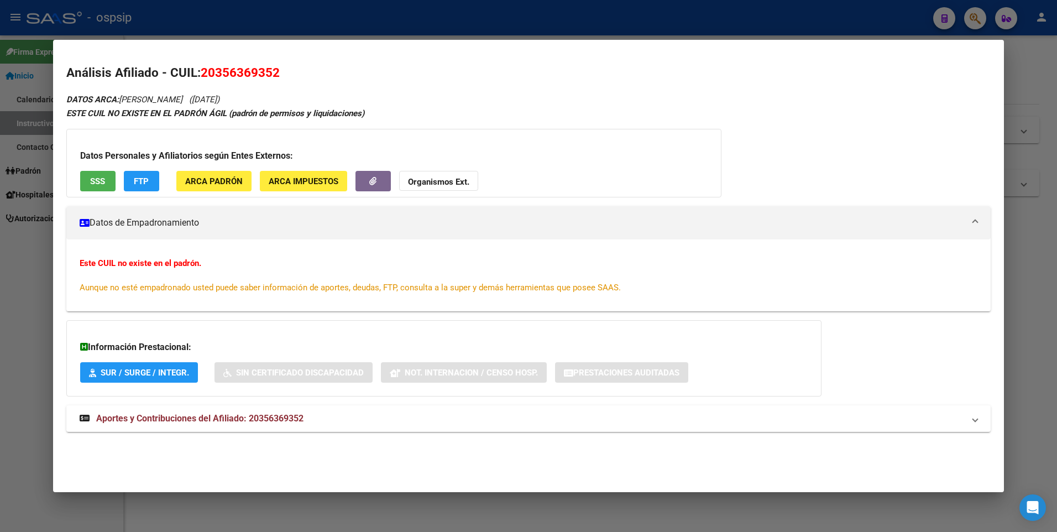
click at [89, 175] on button "SSS" at bounding box center [97, 181] width 35 height 20
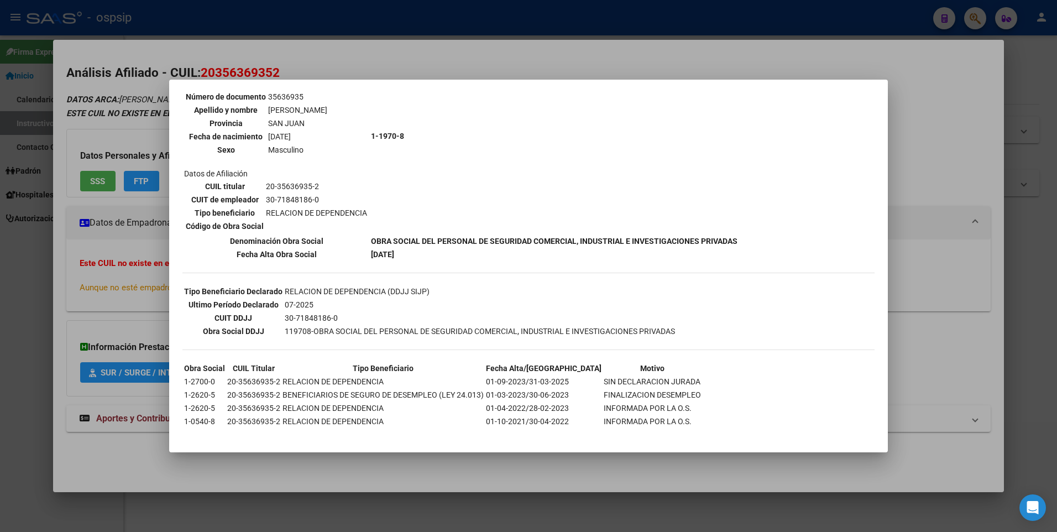
scroll to position [123, 0]
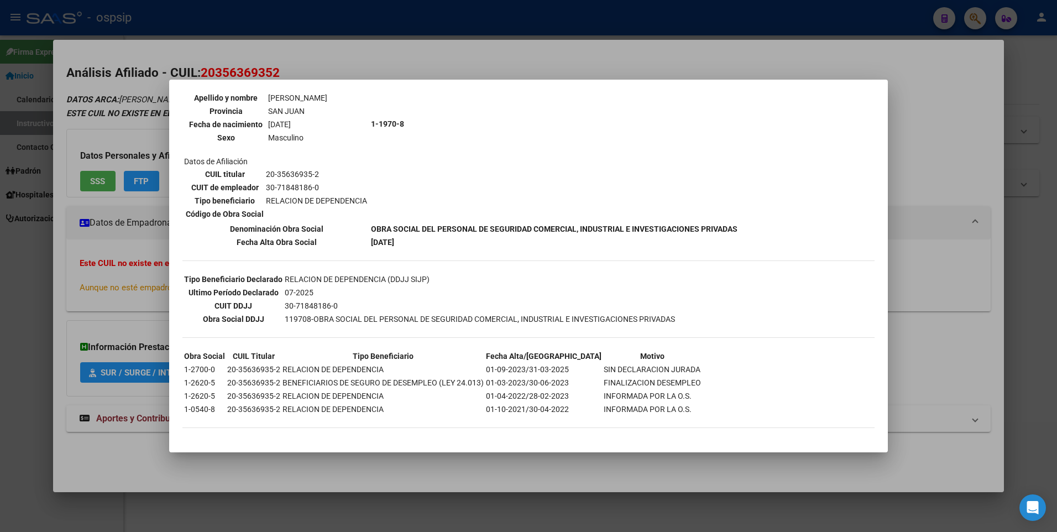
click at [343, 63] on div at bounding box center [528, 266] width 1057 height 532
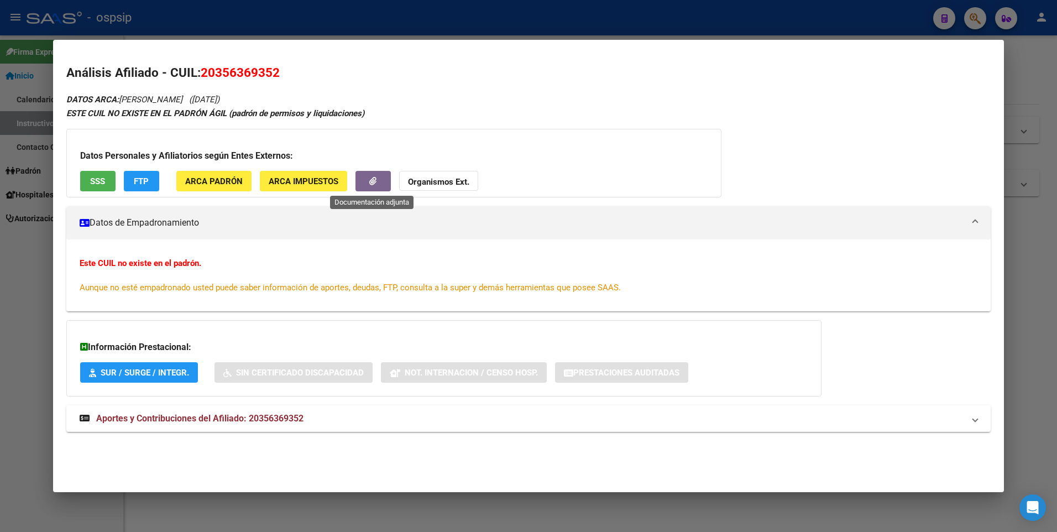
click at [379, 176] on button "button" at bounding box center [372, 181] width 35 height 20
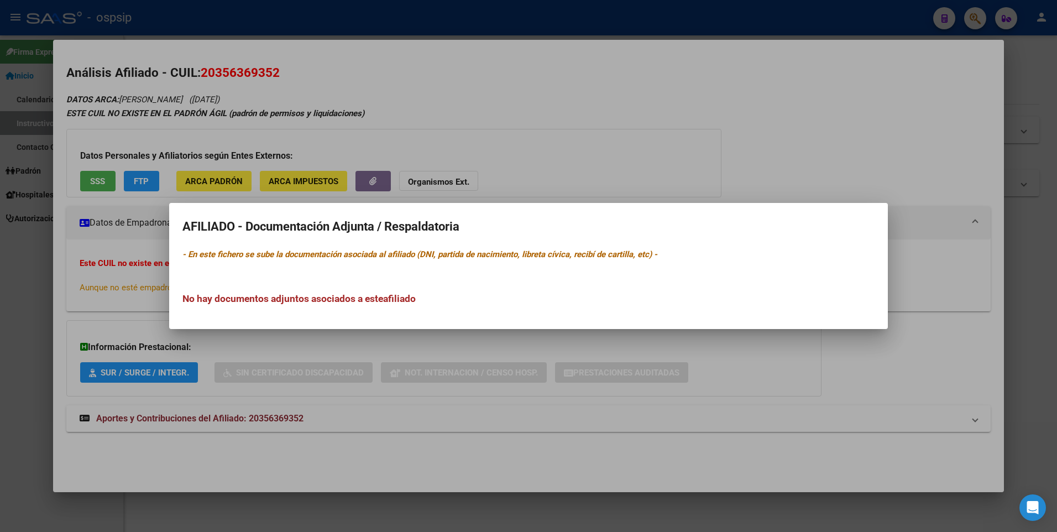
click at [447, 142] on div at bounding box center [528, 266] width 1057 height 532
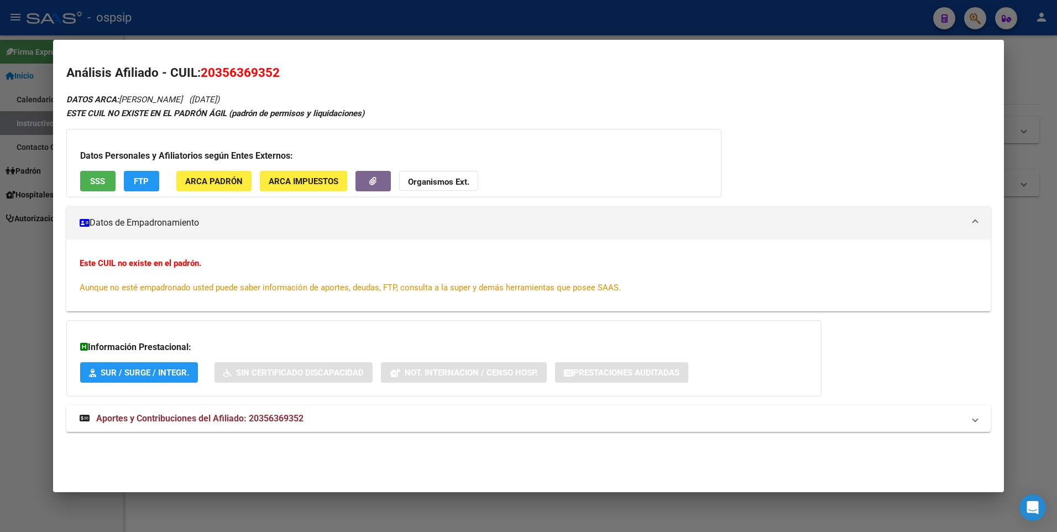
click at [452, 185] on strong "Organismos Ext." at bounding box center [438, 182] width 61 height 10
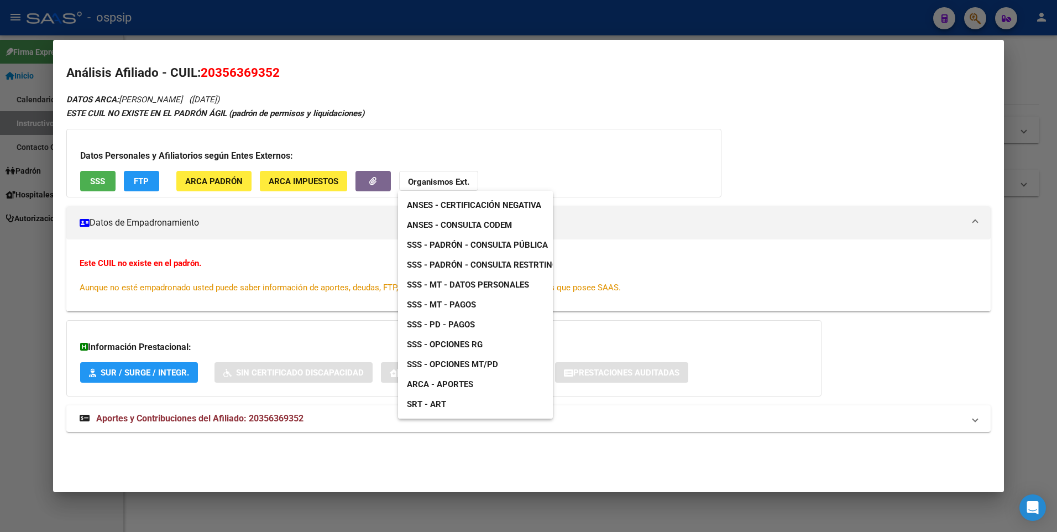
click at [493, 135] on div at bounding box center [528, 266] width 1057 height 532
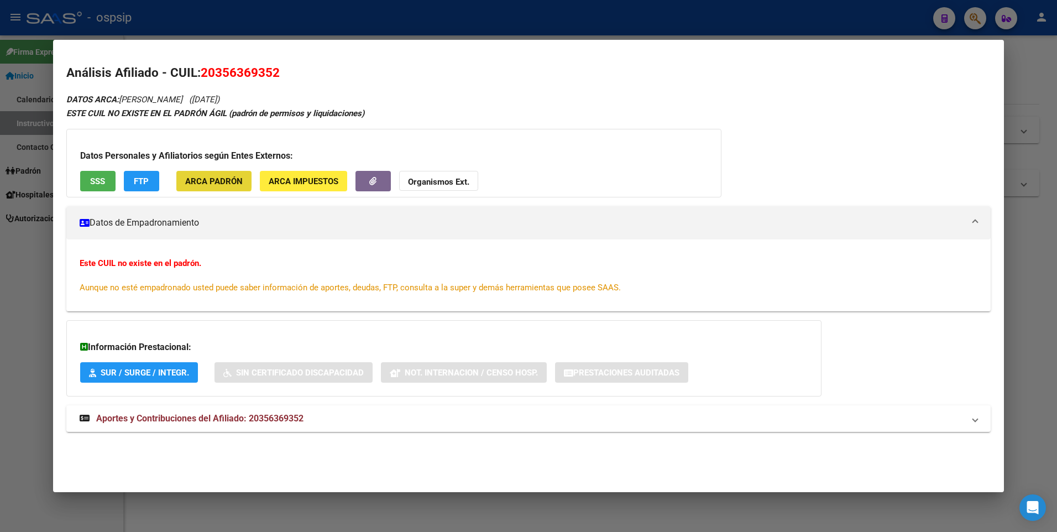
click at [208, 177] on span "ARCA Padrón" at bounding box center [213, 181] width 57 height 10
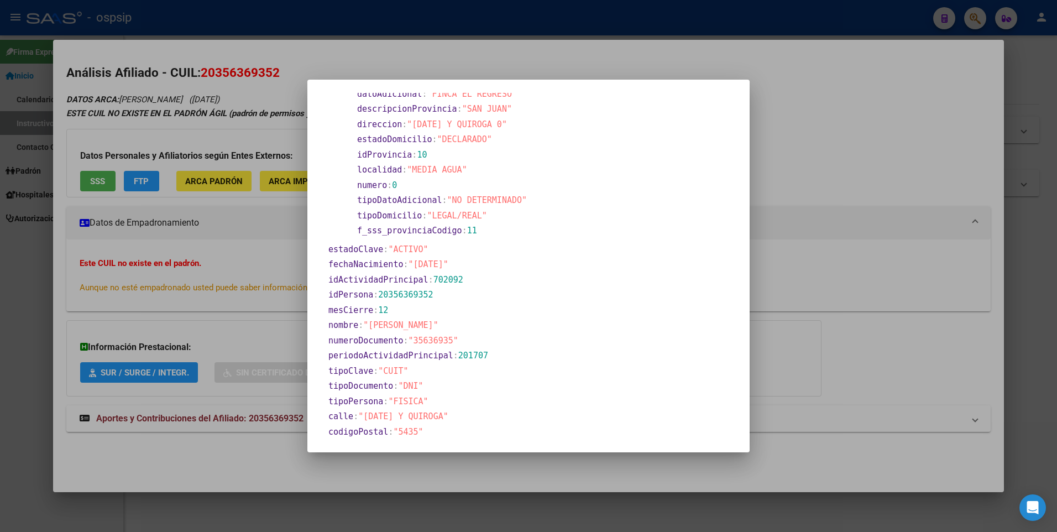
scroll to position [332, 0]
click at [210, 307] on div at bounding box center [528, 266] width 1057 height 532
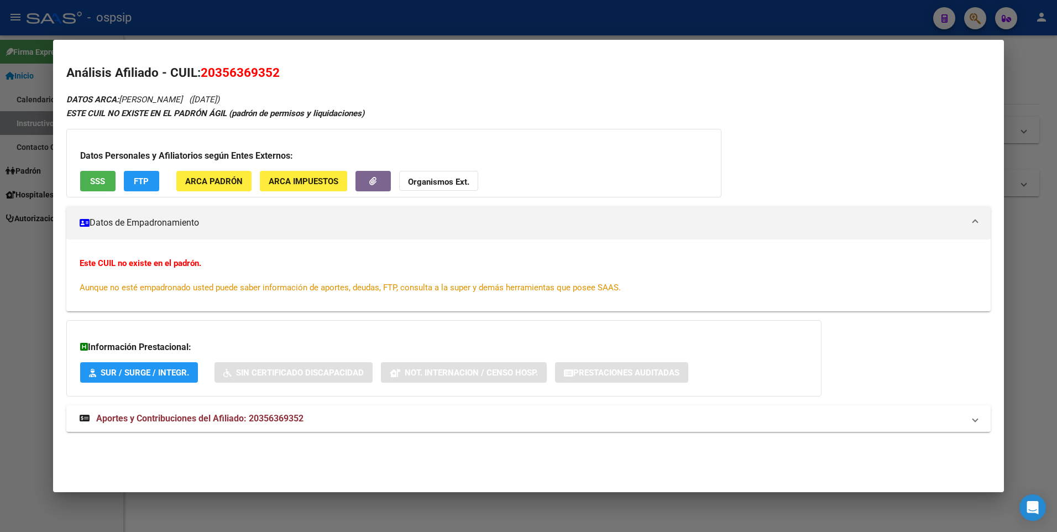
click at [296, 184] on span "ARCA Impuestos" at bounding box center [304, 181] width 70 height 10
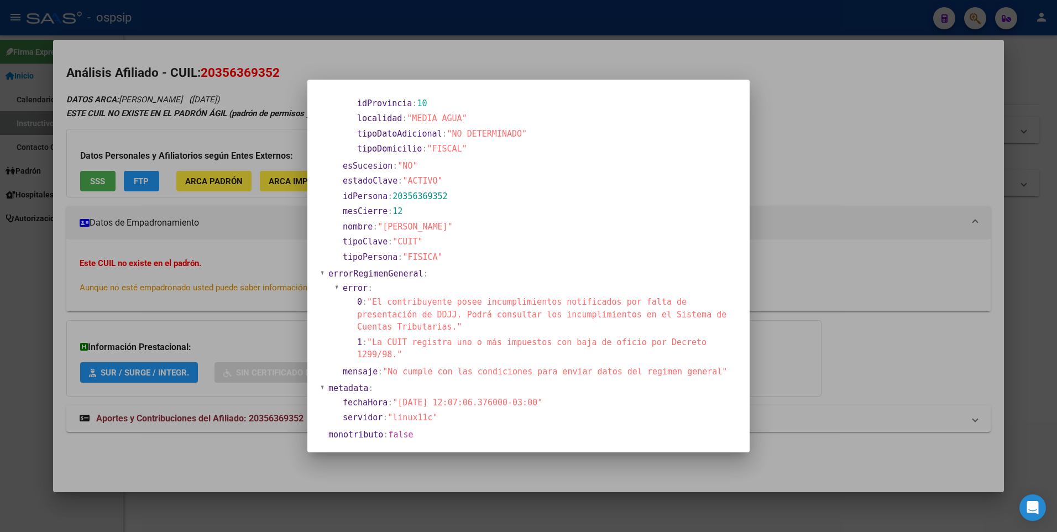
scroll to position [129, 0]
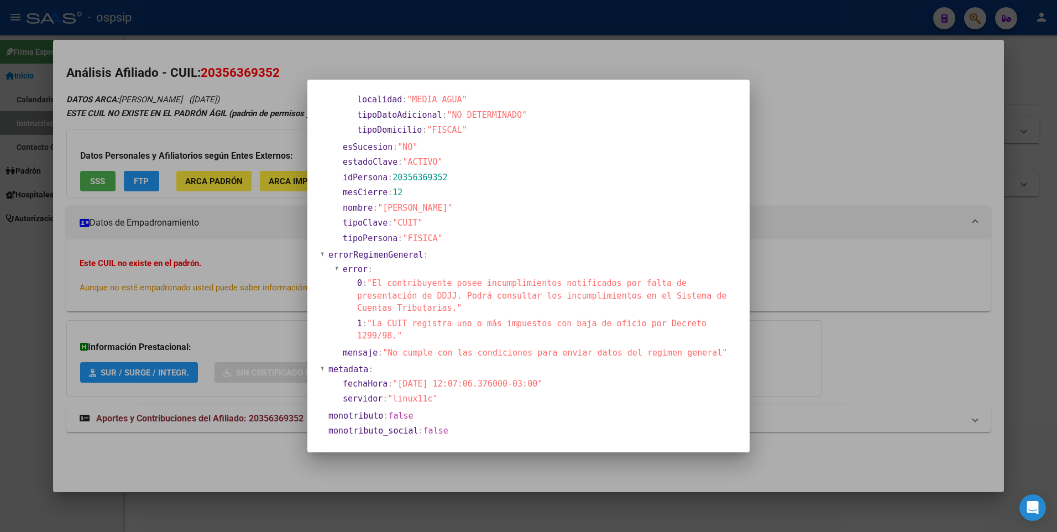
click at [230, 343] on div at bounding box center [528, 266] width 1057 height 532
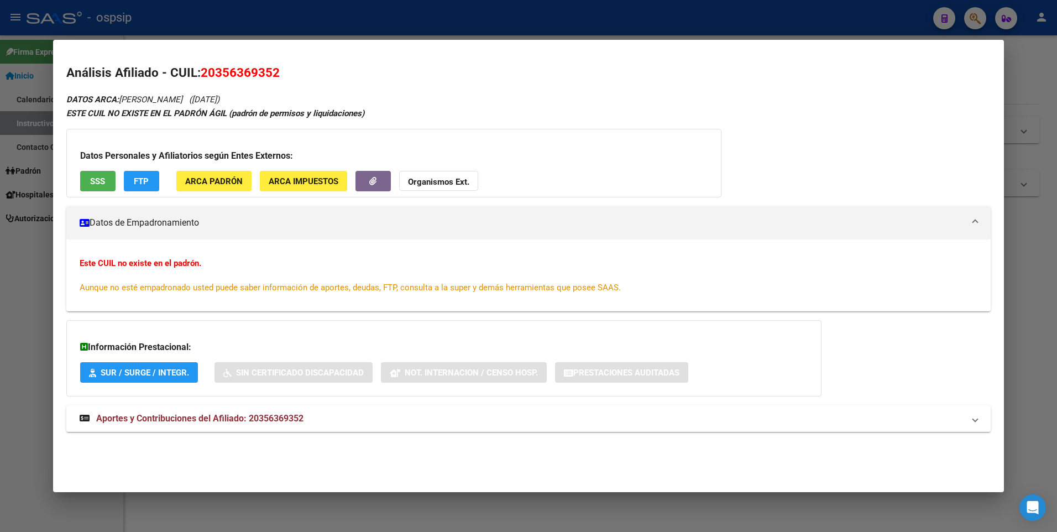
click at [383, 27] on div at bounding box center [528, 266] width 1057 height 532
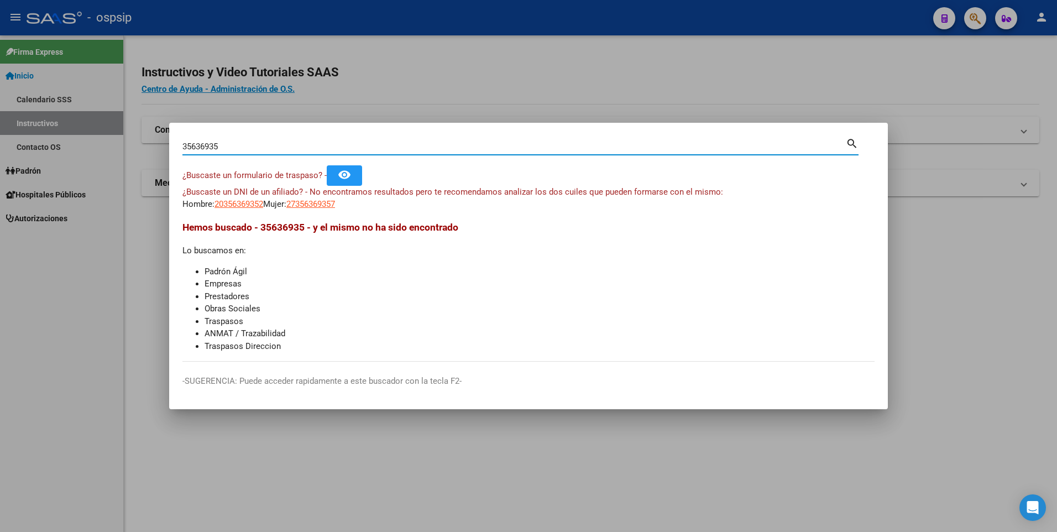
drag, startPoint x: 248, startPoint y: 147, endPoint x: 132, endPoint y: 153, distance: 116.8
click at [132, 153] on div "35636935 Buscar (apellido, dni, cuil, nro traspaso, cuit, obra social) search ¿…" at bounding box center [528, 266] width 1057 height 532
paste input "24658720"
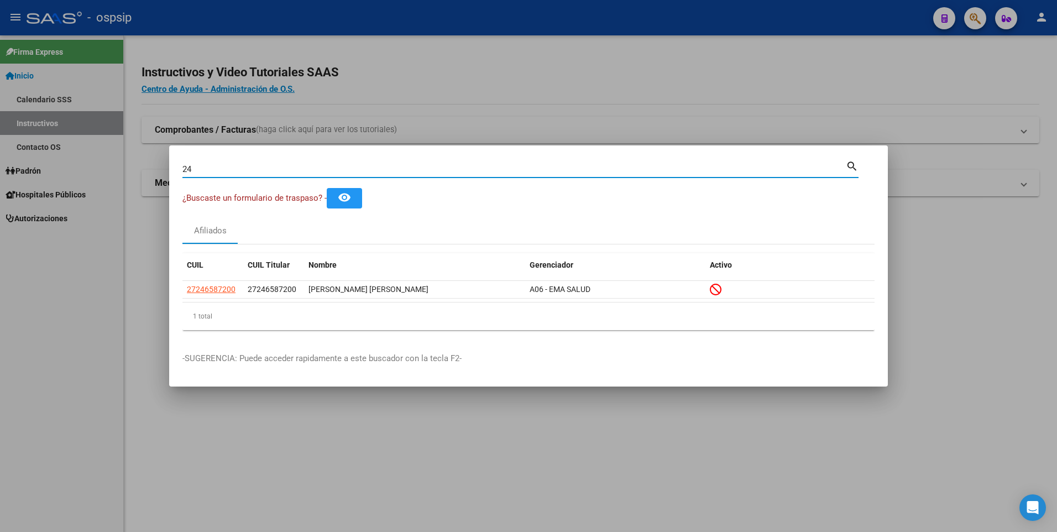
type input "2"
paste input "22090869"
type input "22090869"
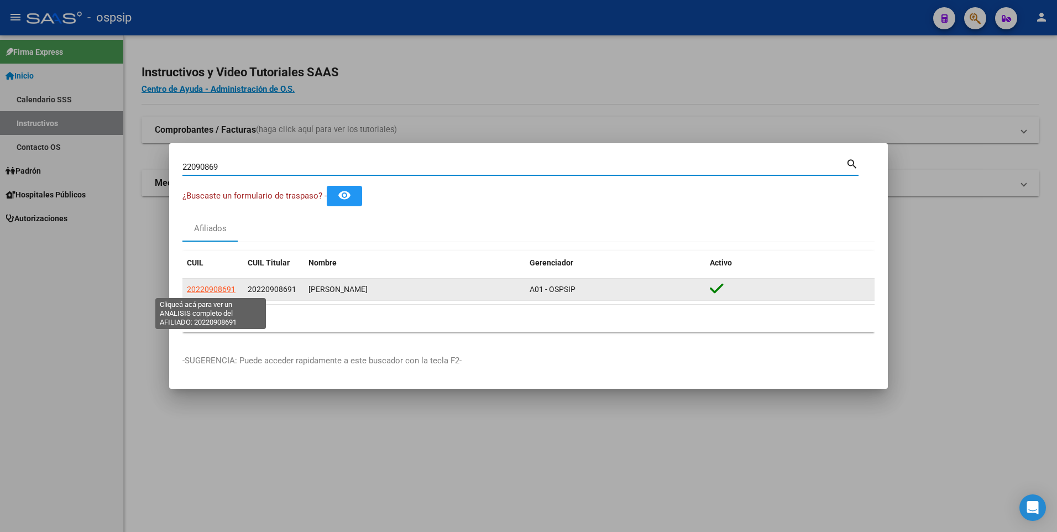
click at [208, 290] on span "20220908691" at bounding box center [211, 289] width 49 height 9
type textarea "20220908691"
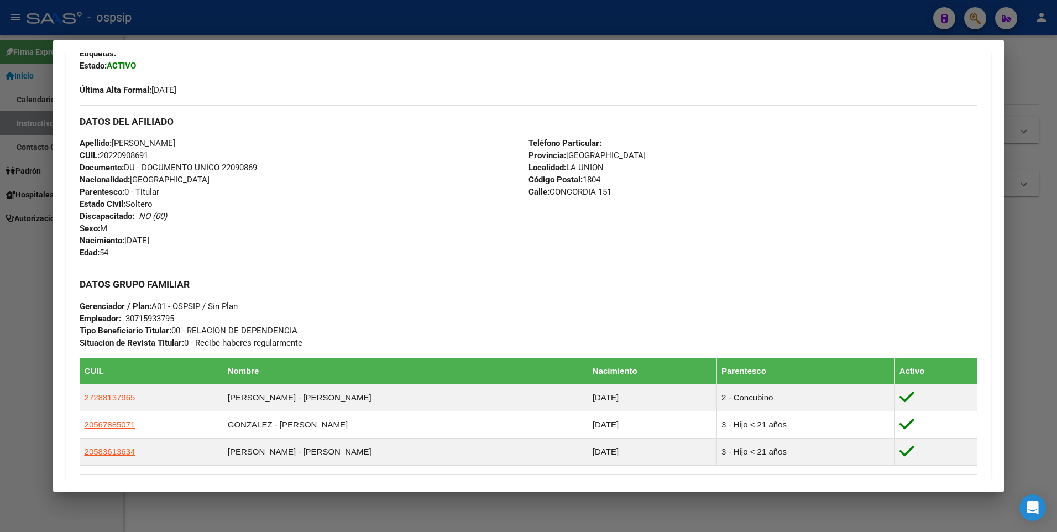
scroll to position [440, 0]
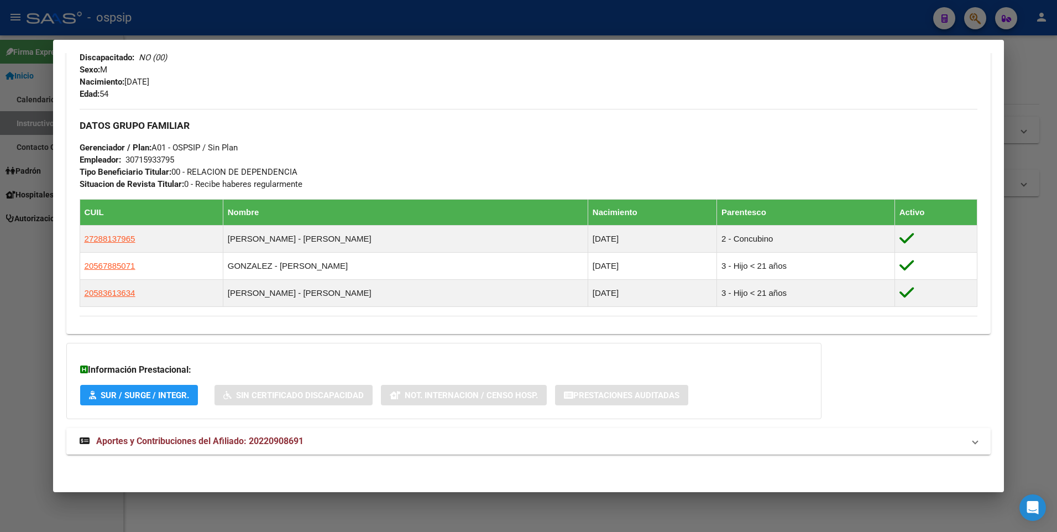
click at [220, 436] on span "Aportes y Contribuciones del Afiliado: 20220908691" at bounding box center [199, 441] width 207 height 11
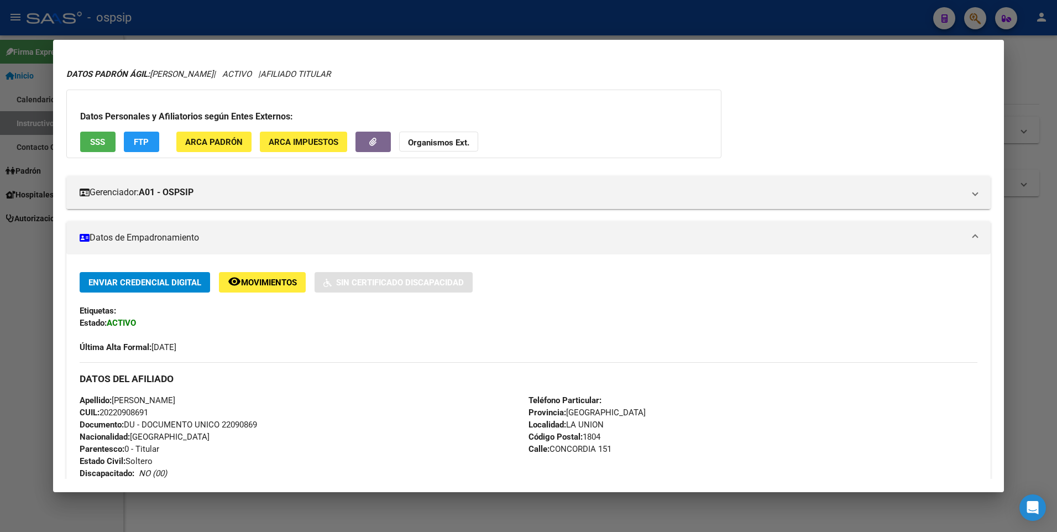
scroll to position [0, 0]
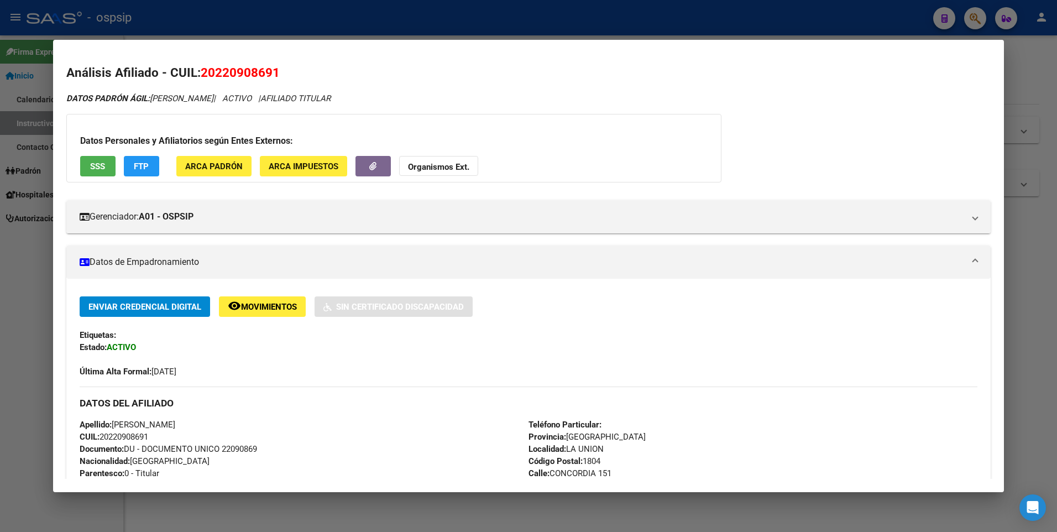
click at [99, 163] on span "SSS" at bounding box center [97, 166] width 15 height 10
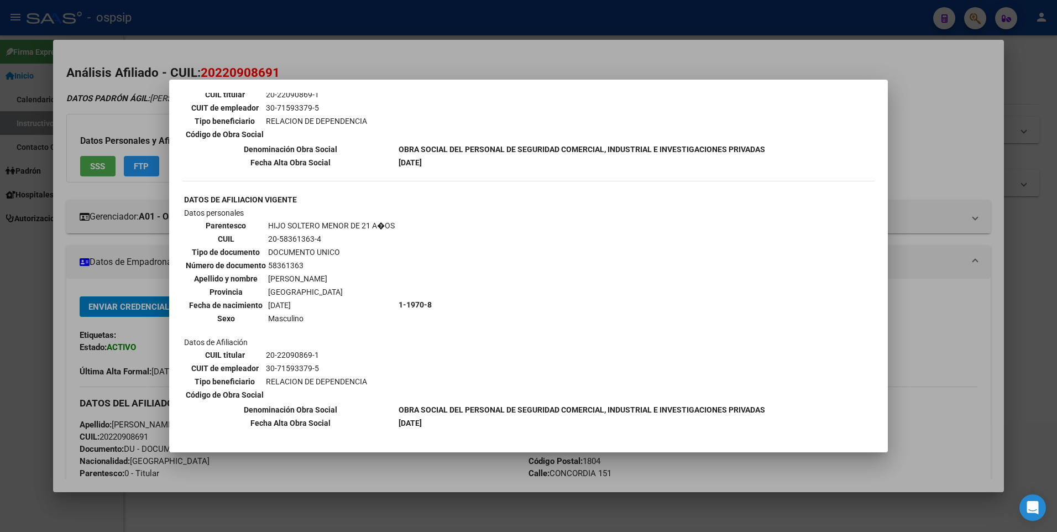
scroll to position [814, 0]
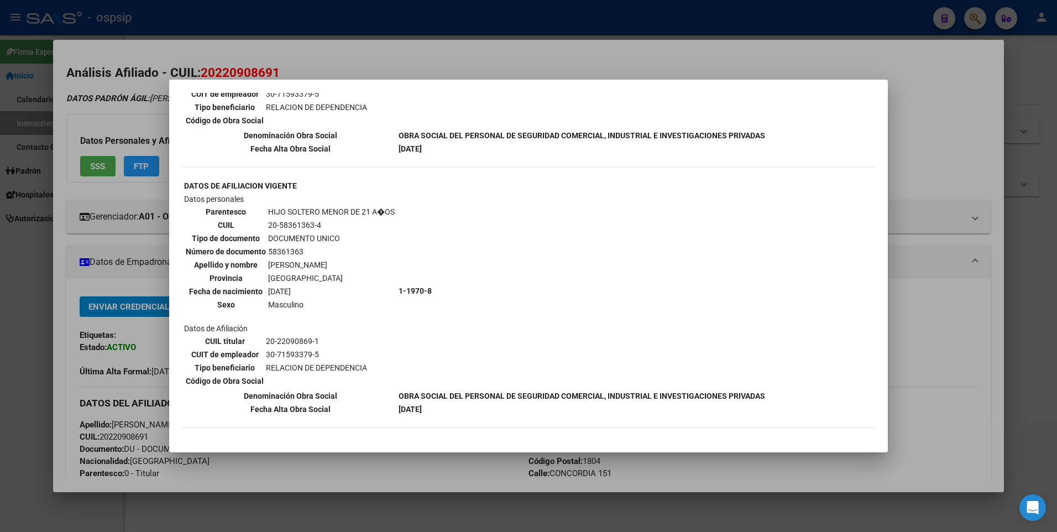
click at [86, 277] on div at bounding box center [528, 266] width 1057 height 532
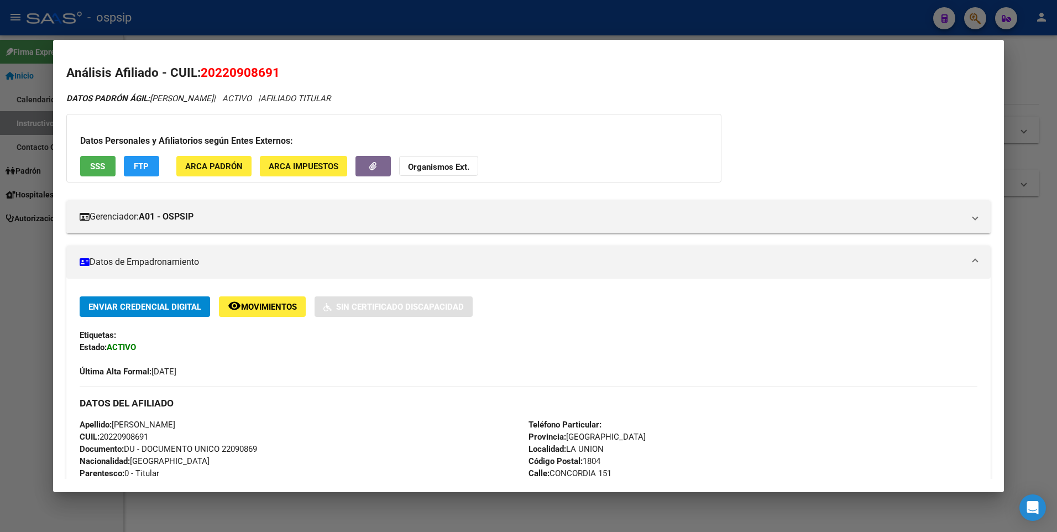
click at [24, 203] on div at bounding box center [528, 266] width 1057 height 532
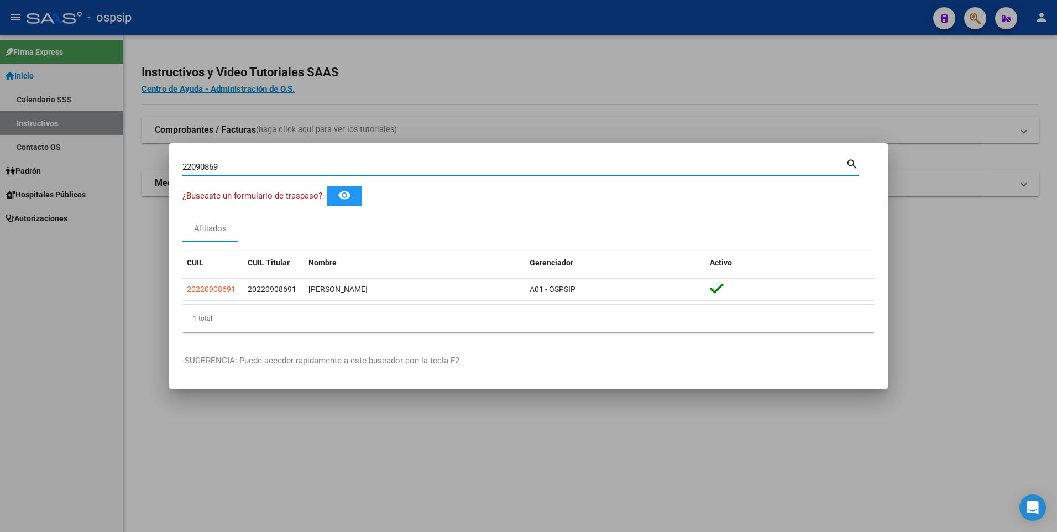
drag, startPoint x: 242, startPoint y: 165, endPoint x: 112, endPoint y: 173, distance: 130.7
click at [112, 174] on div "22090869 Buscar (apellido, dni, cuil, nro traspaso, cuit, obra social) search ¿…" at bounding box center [528, 266] width 1057 height 532
